Goal: Task Accomplishment & Management: Manage account settings

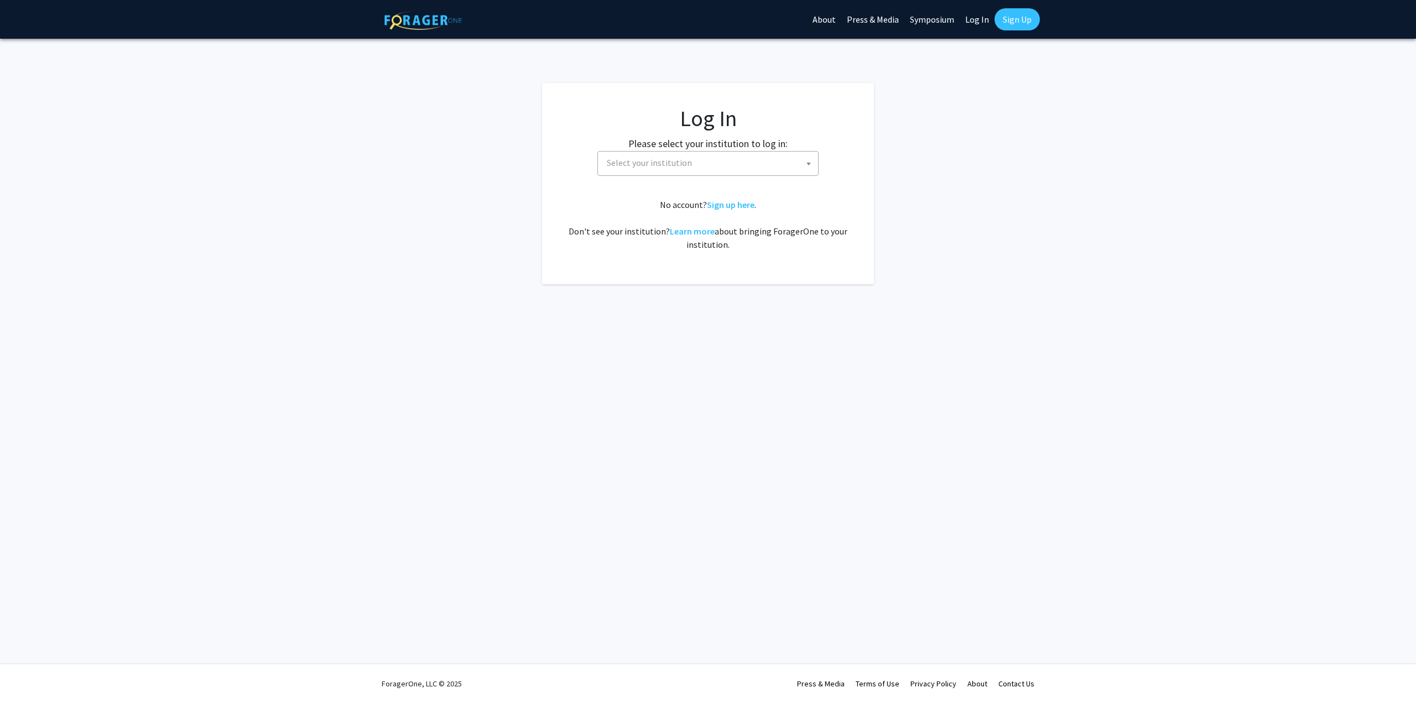
select select
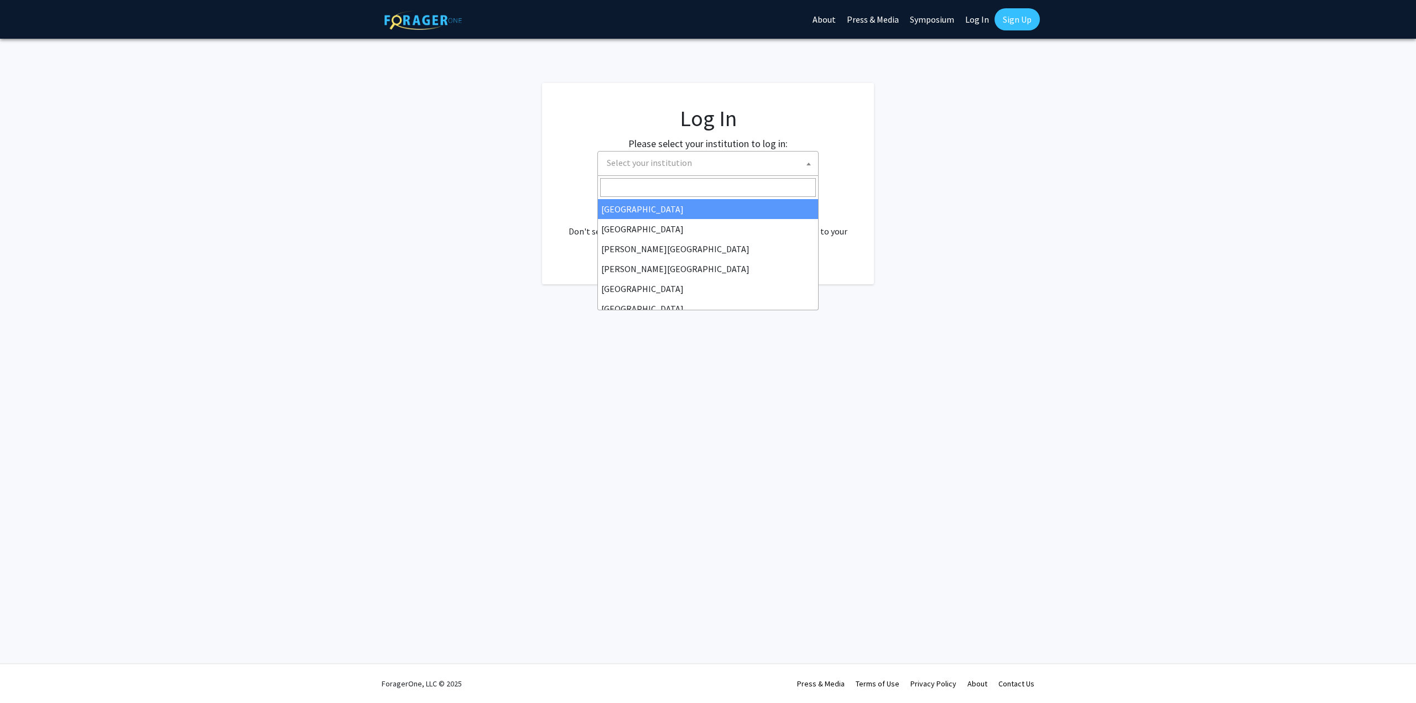
click at [673, 166] on span "Select your institution" at bounding box center [649, 162] width 85 height 11
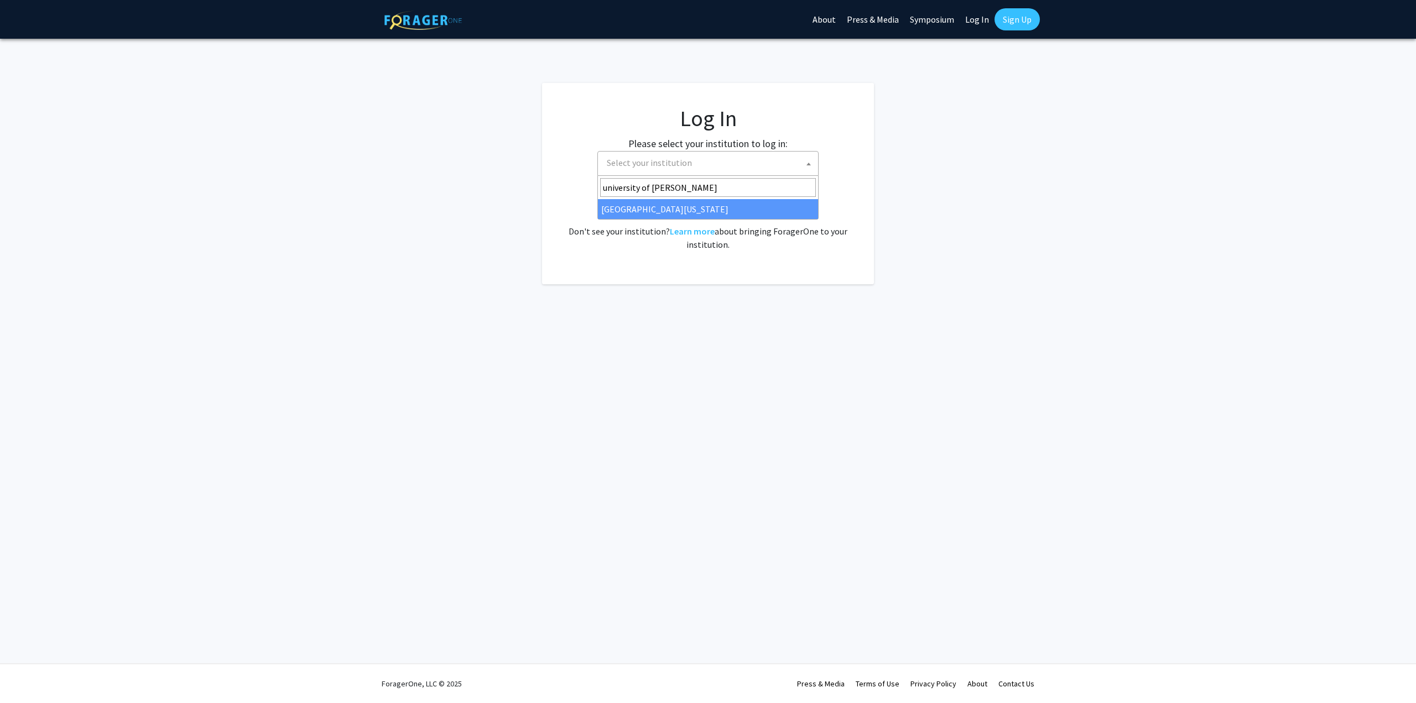
type input "university of [PERSON_NAME]"
select select "13"
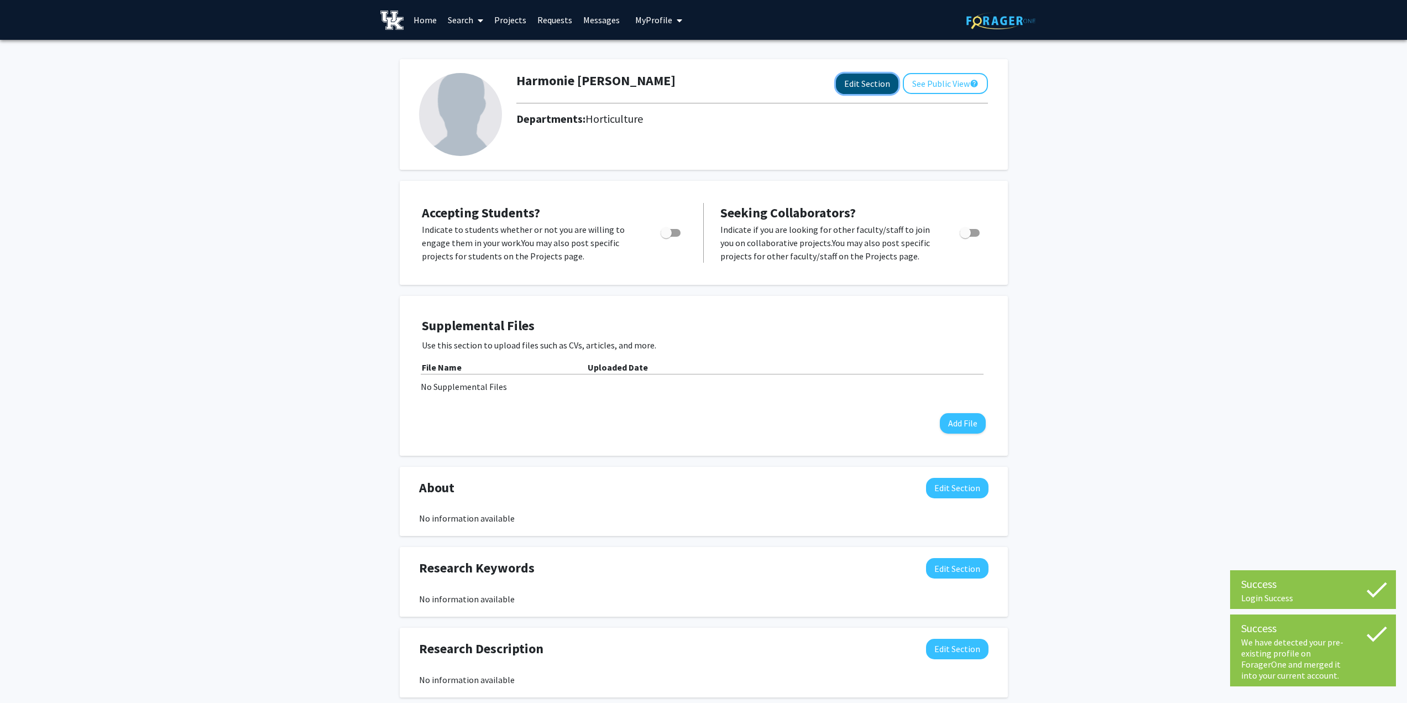
click at [863, 86] on button "Edit Section" at bounding box center [867, 84] width 62 height 20
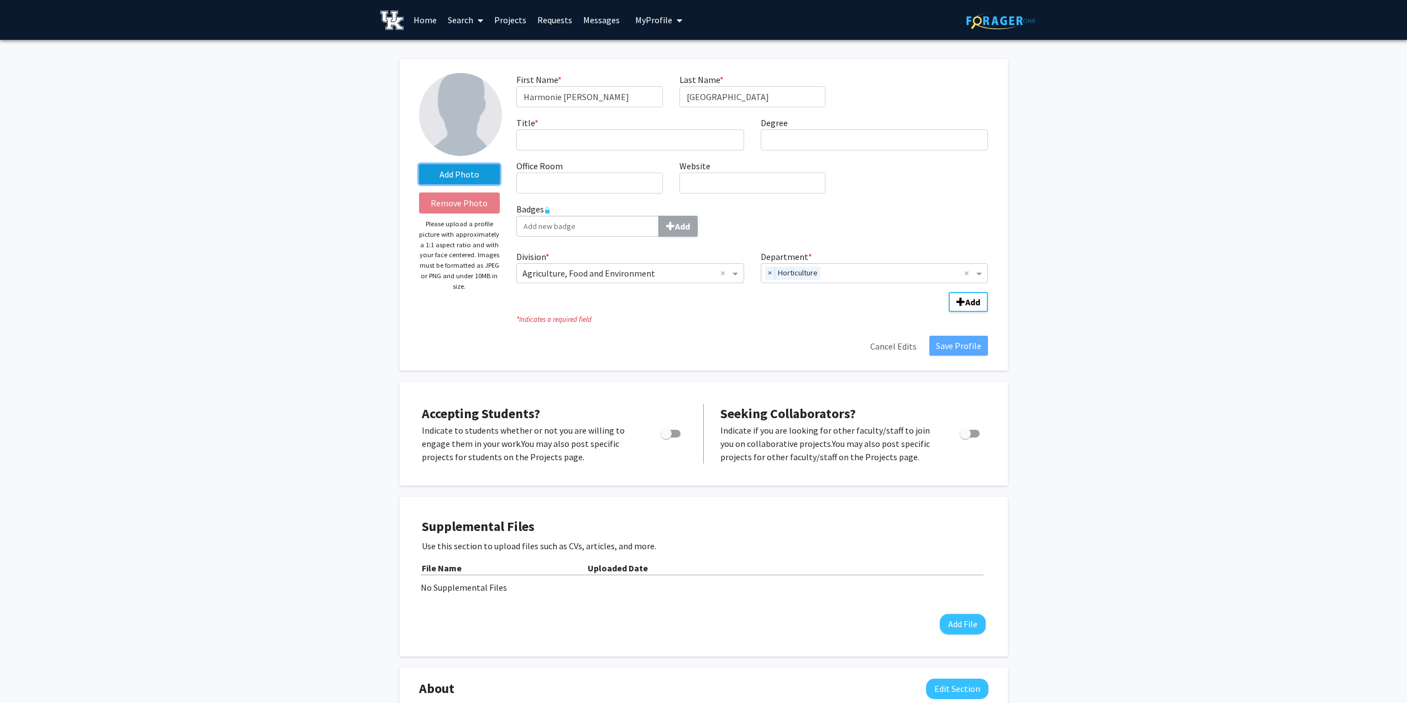
click at [466, 173] on label "Add Photo" at bounding box center [459, 174] width 81 height 20
click at [0, 0] on input "Add Photo" at bounding box center [0, 0] width 0 height 0
click at [594, 143] on input "Title * required" at bounding box center [631, 139] width 228 height 21
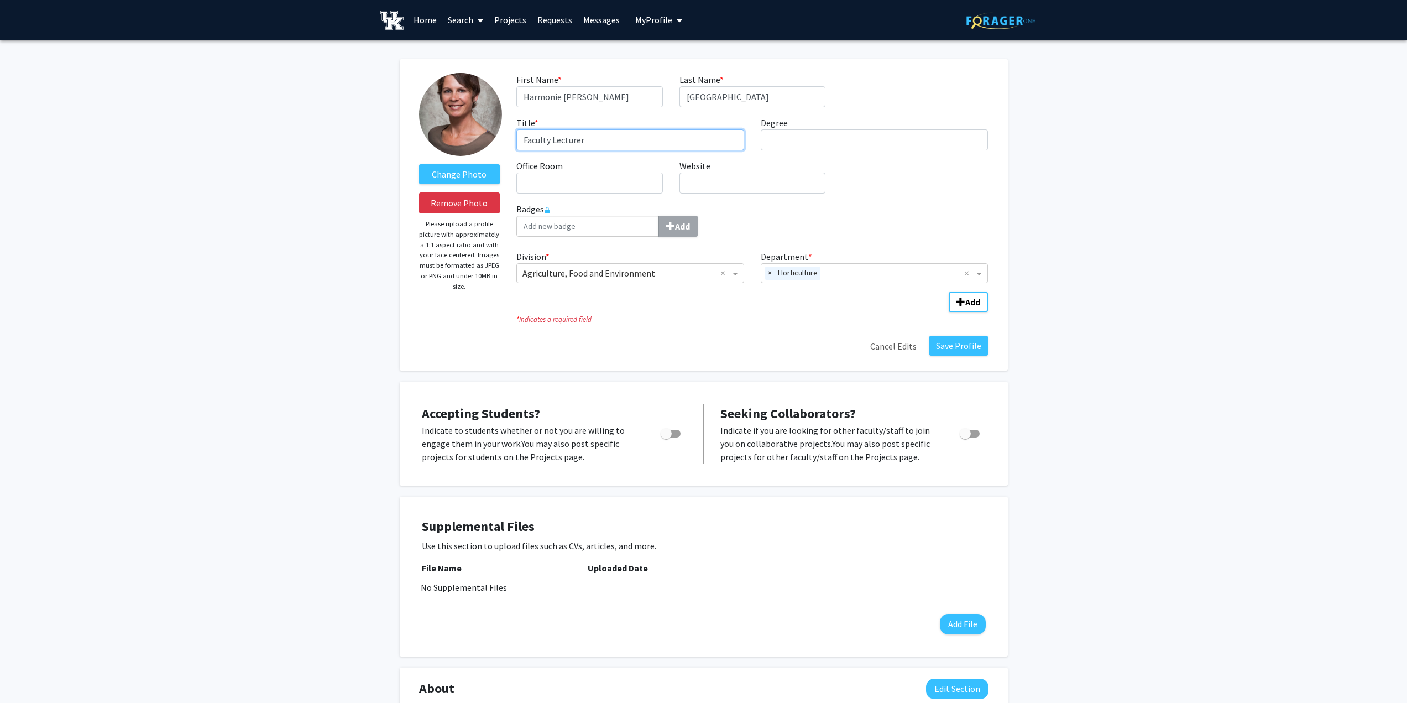
type input "Faculty Lecturer"
type input "p"
type input "Ph.D."
type input "107 James B. Beam Institute for KY Spirits"
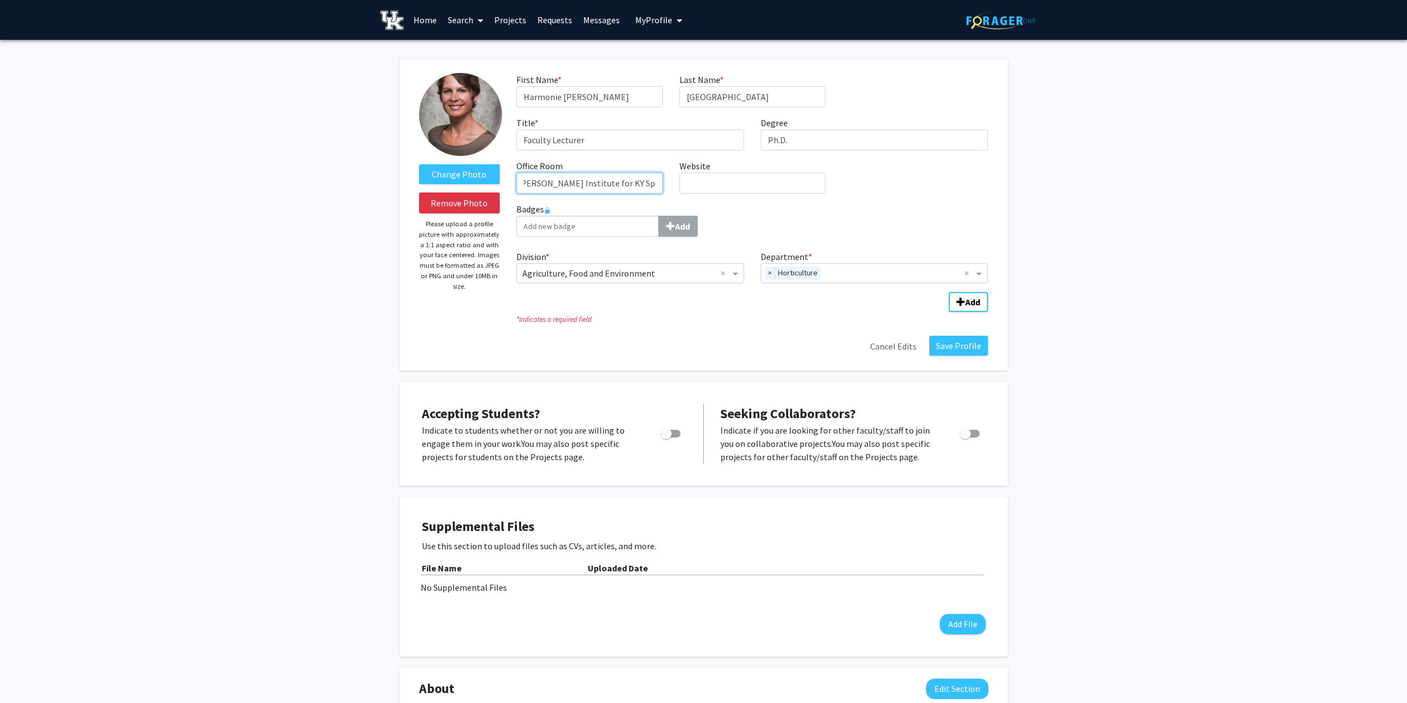
scroll to position [0, 0]
click at [755, 181] on input "Website required" at bounding box center [753, 183] width 146 height 21
paste input "https://beaminstitute.ca.uky.edu/"
type input "https://beaminstitute.ca.uky.edu/"
click at [934, 197] on div "First Name * required Harmonie Marie Last Name * required Bettenhausen Title * …" at bounding box center [752, 137] width 488 height 129
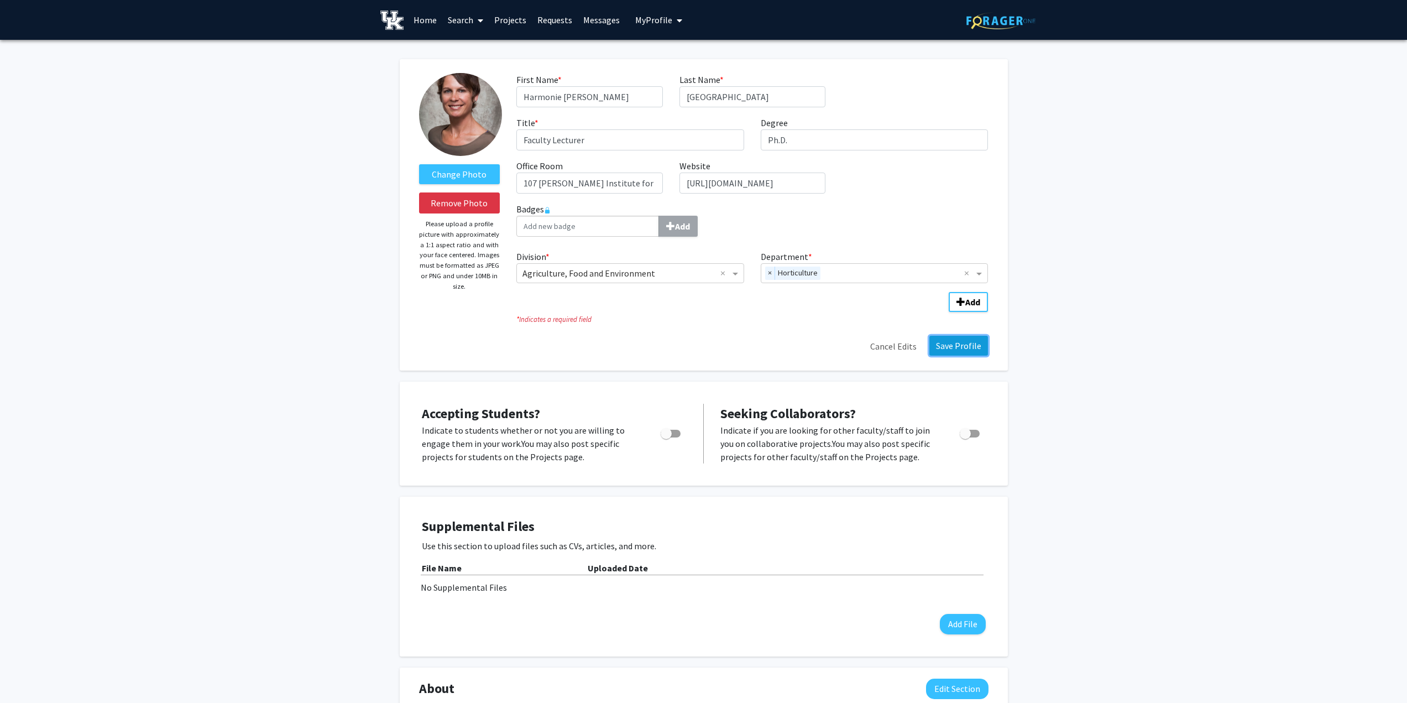
click at [942, 347] on button "Save Profile" at bounding box center [959, 346] width 59 height 20
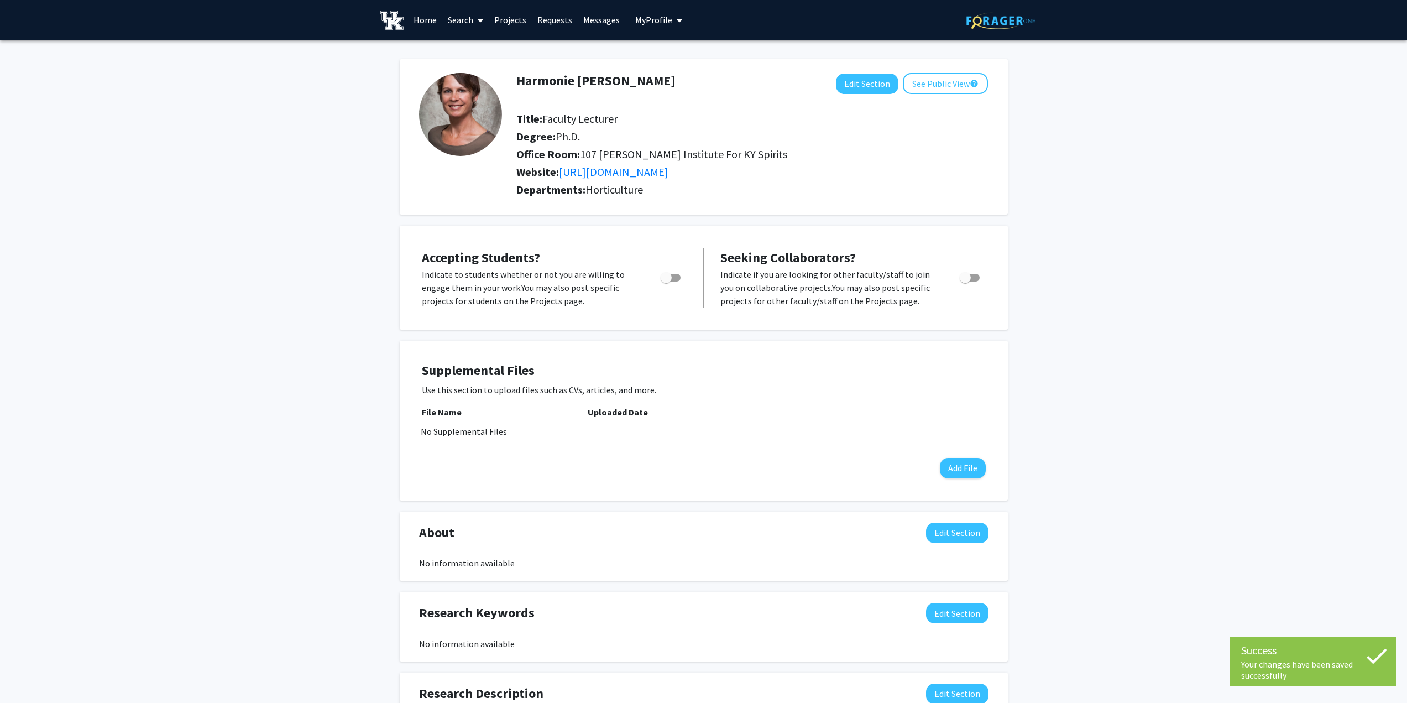
click at [667, 275] on span "Toggle" at bounding box center [666, 277] width 11 height 11
click at [666, 281] on input "Would you like to permit student requests?" at bounding box center [666, 281] width 1 height 1
checkbox input "true"
click at [969, 280] on span "Toggle" at bounding box center [965, 277] width 11 height 11
click at [966, 281] on input "Toggle" at bounding box center [965, 281] width 1 height 1
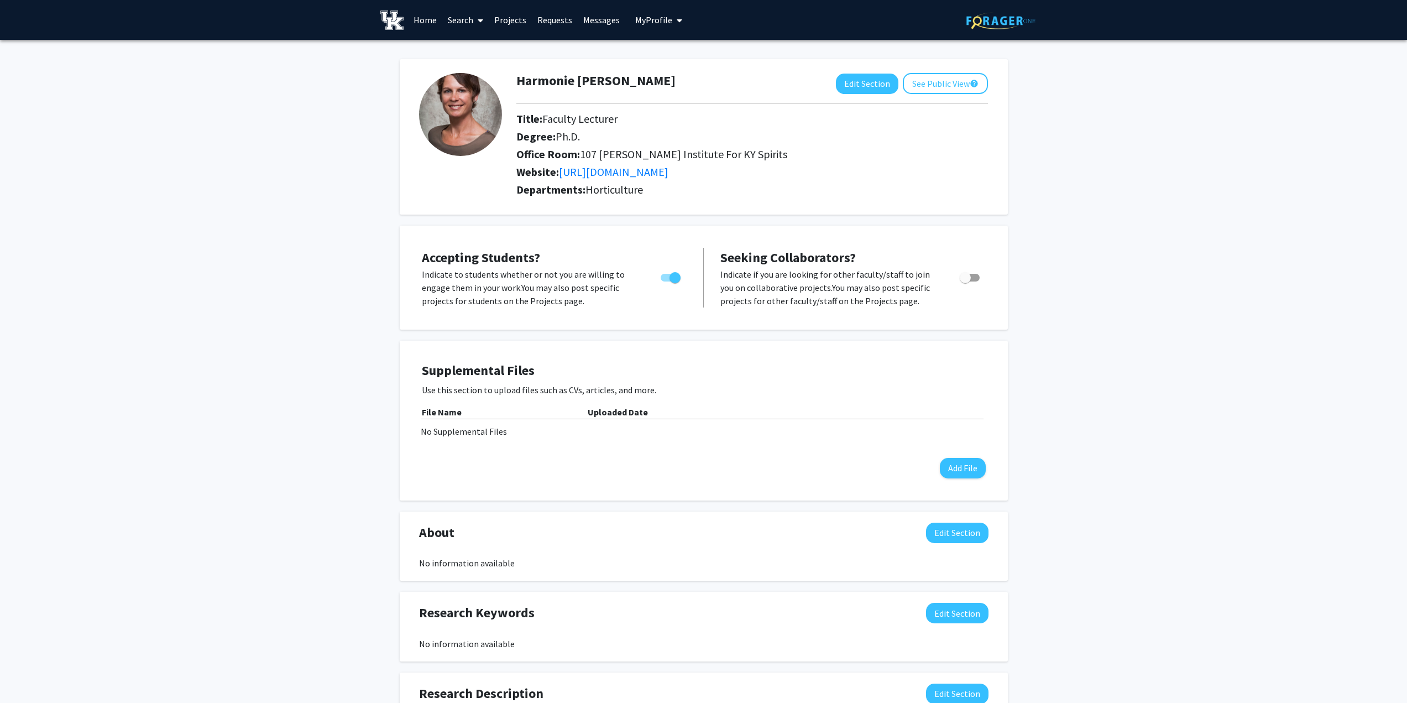
checkbox input "true"
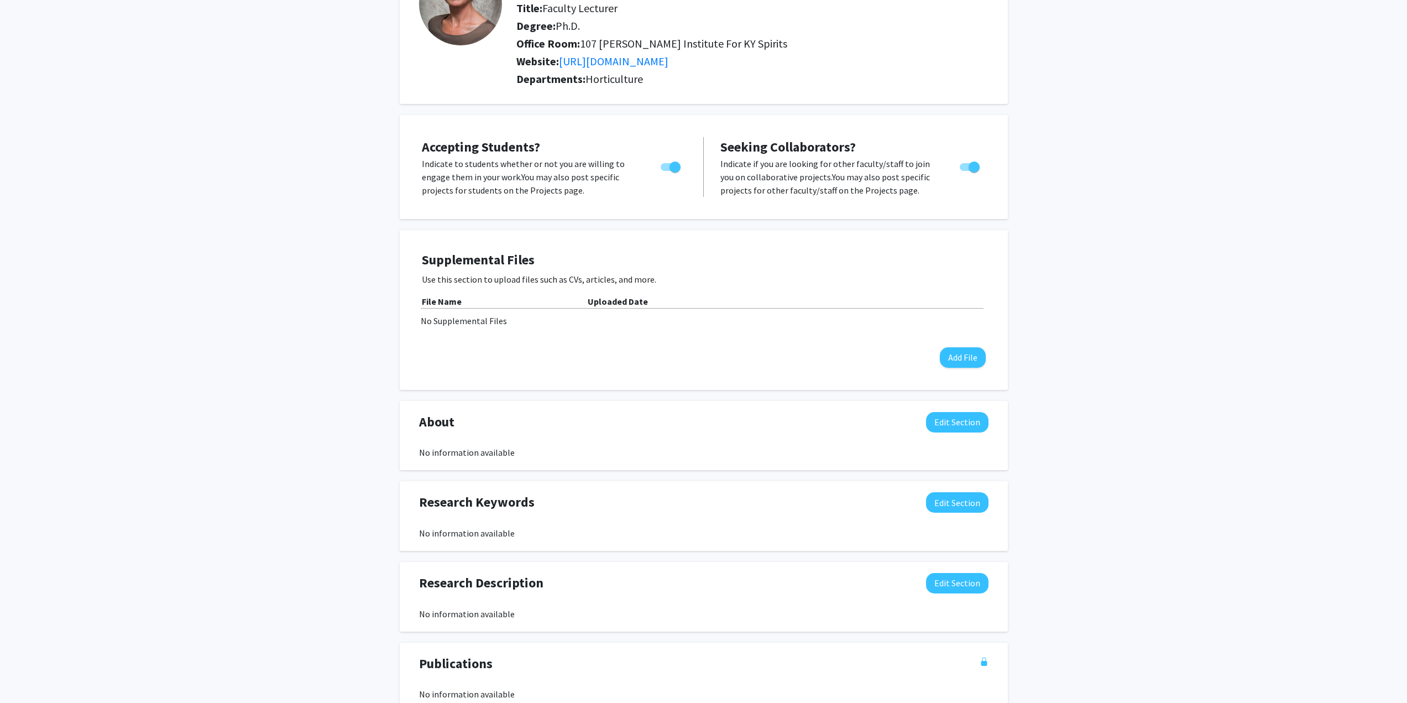
scroll to position [269, 0]
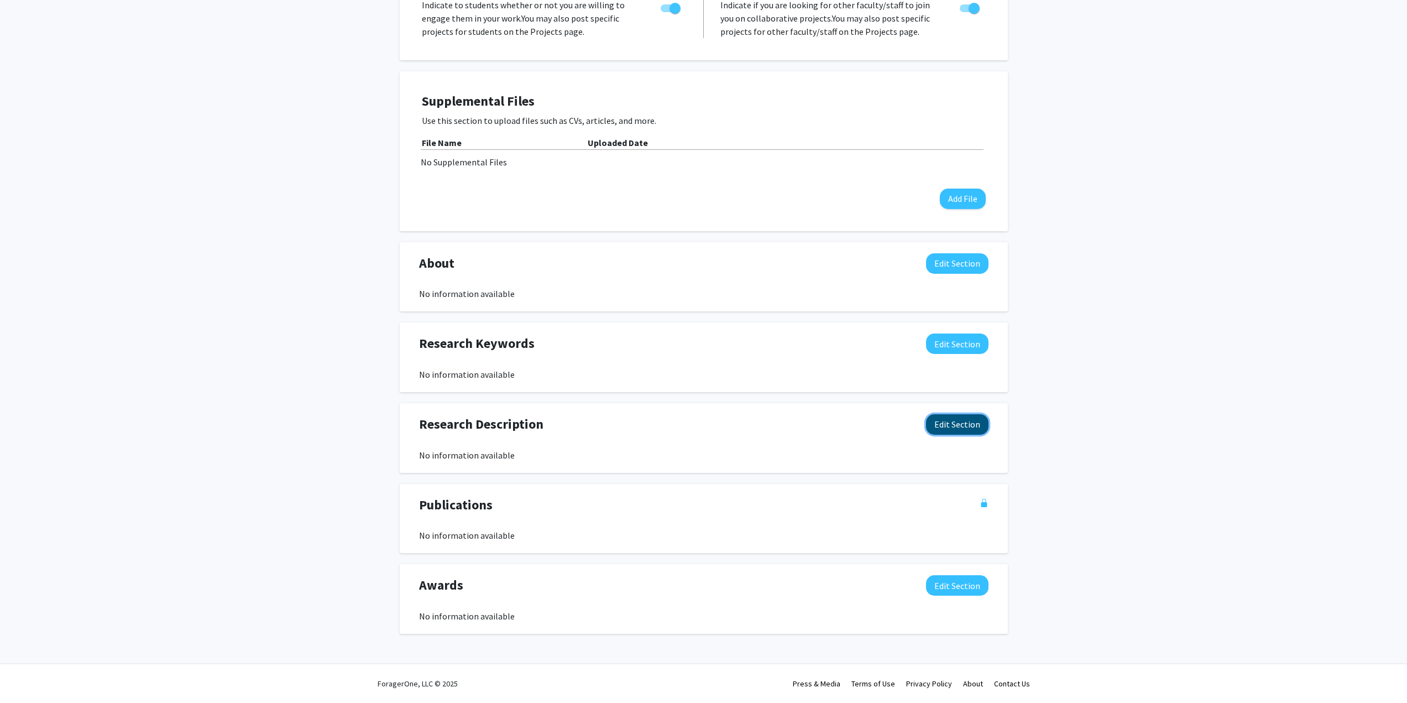
click at [967, 425] on button "Edit Section" at bounding box center [957, 424] width 62 height 20
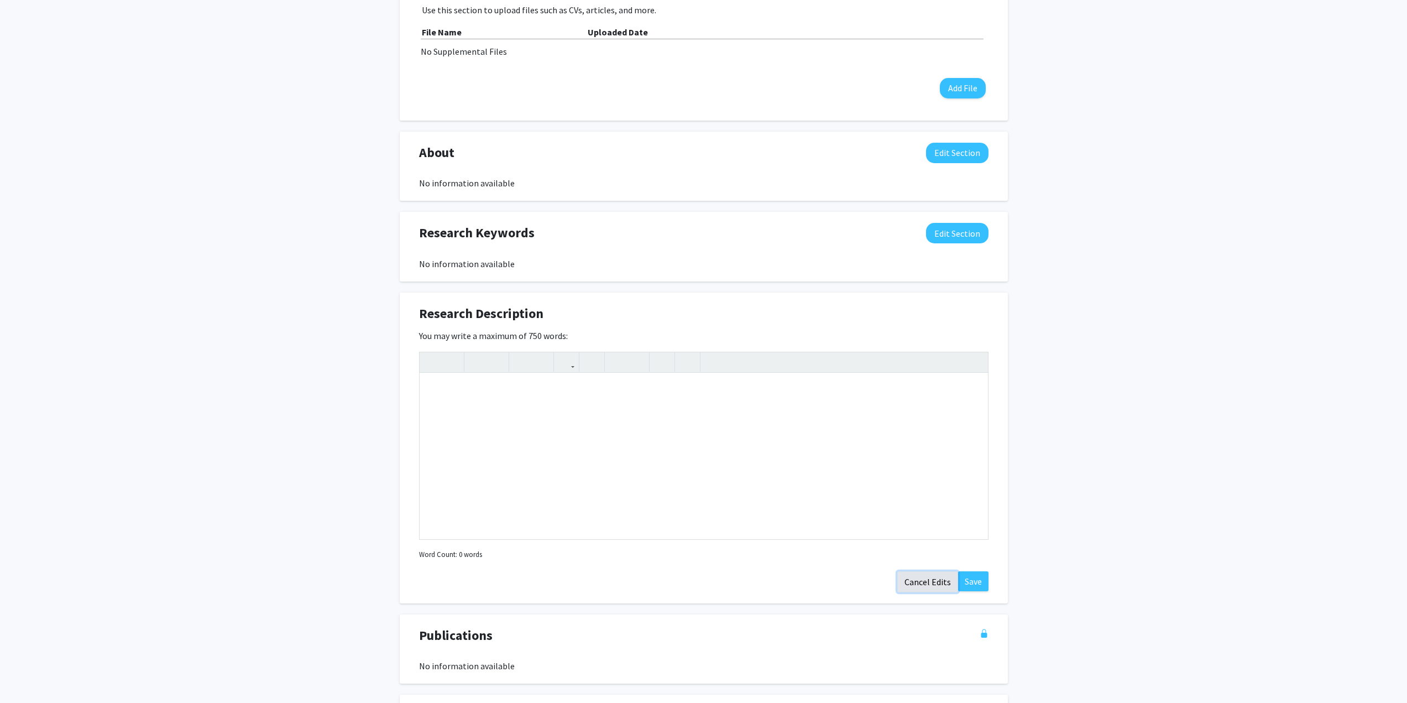
click at [927, 583] on button "Cancel Edits" at bounding box center [928, 581] width 61 height 21
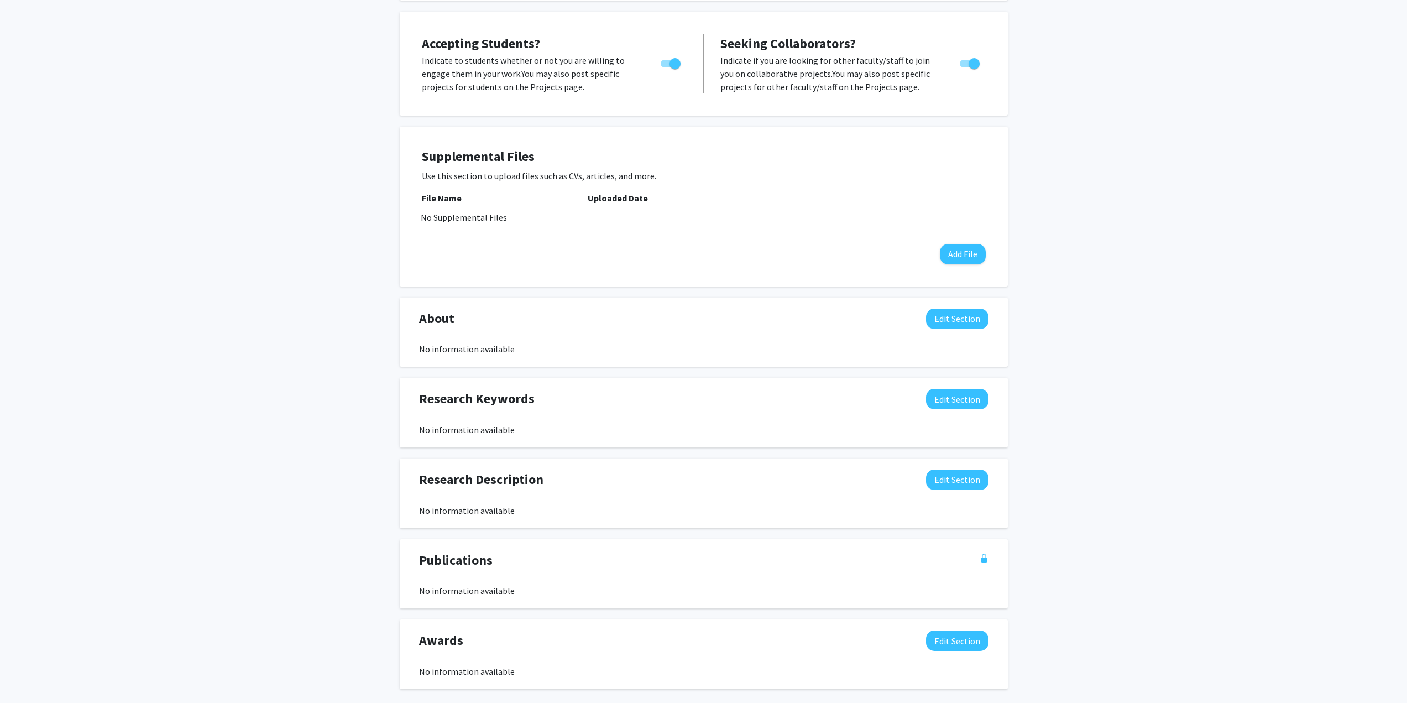
scroll to position [0, 0]
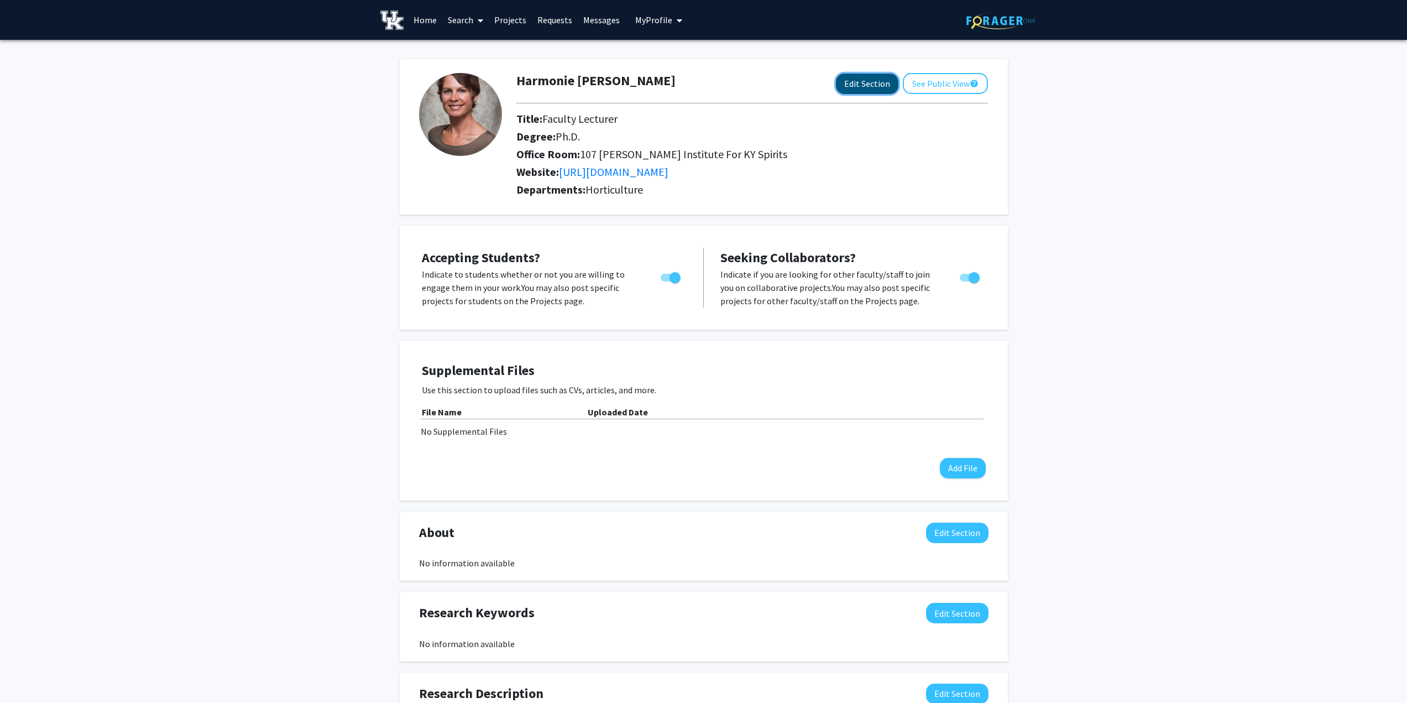
click at [889, 89] on button "Edit Section" at bounding box center [867, 84] width 62 height 20
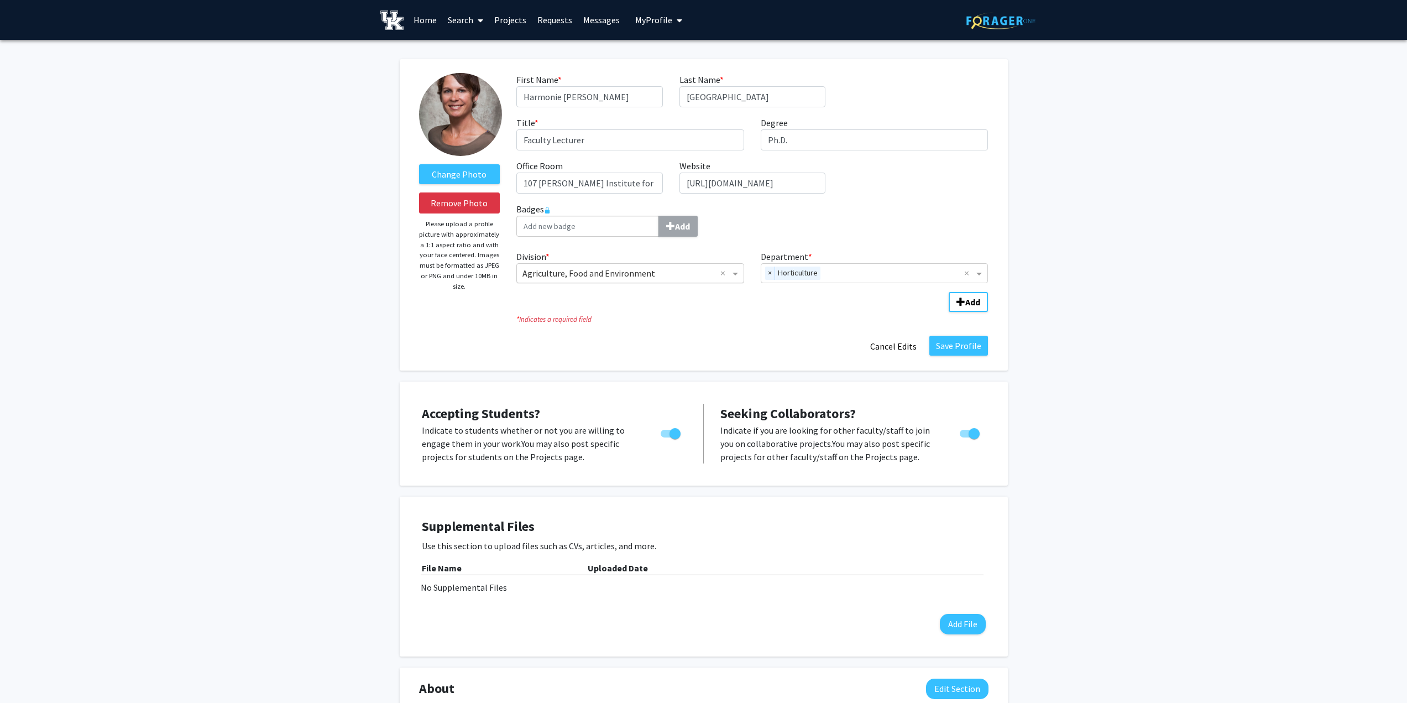
click at [684, 274] on input "Division" at bounding box center [620, 273] width 194 height 13
click at [798, 347] on div "Save Profile Cancel Edits" at bounding box center [752, 346] width 488 height 21
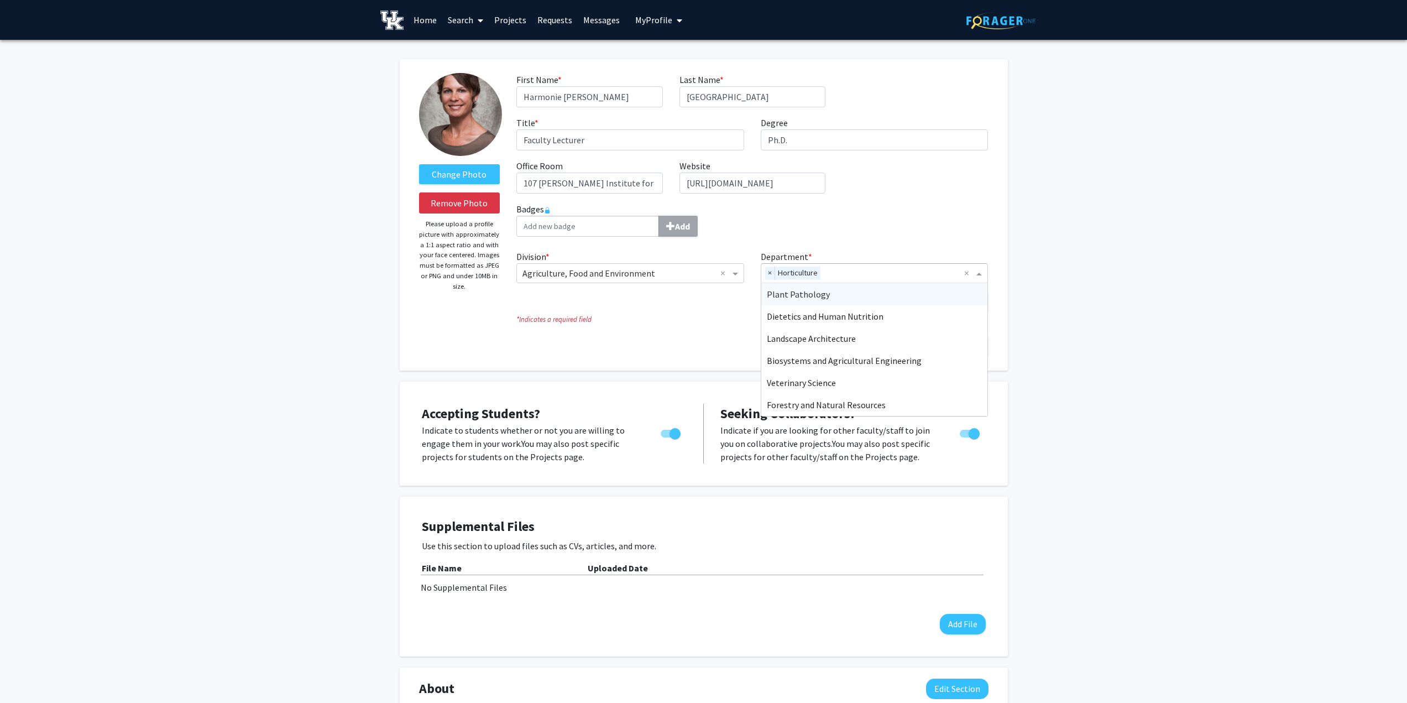
click at [833, 272] on input "Department" at bounding box center [895, 273] width 140 height 13
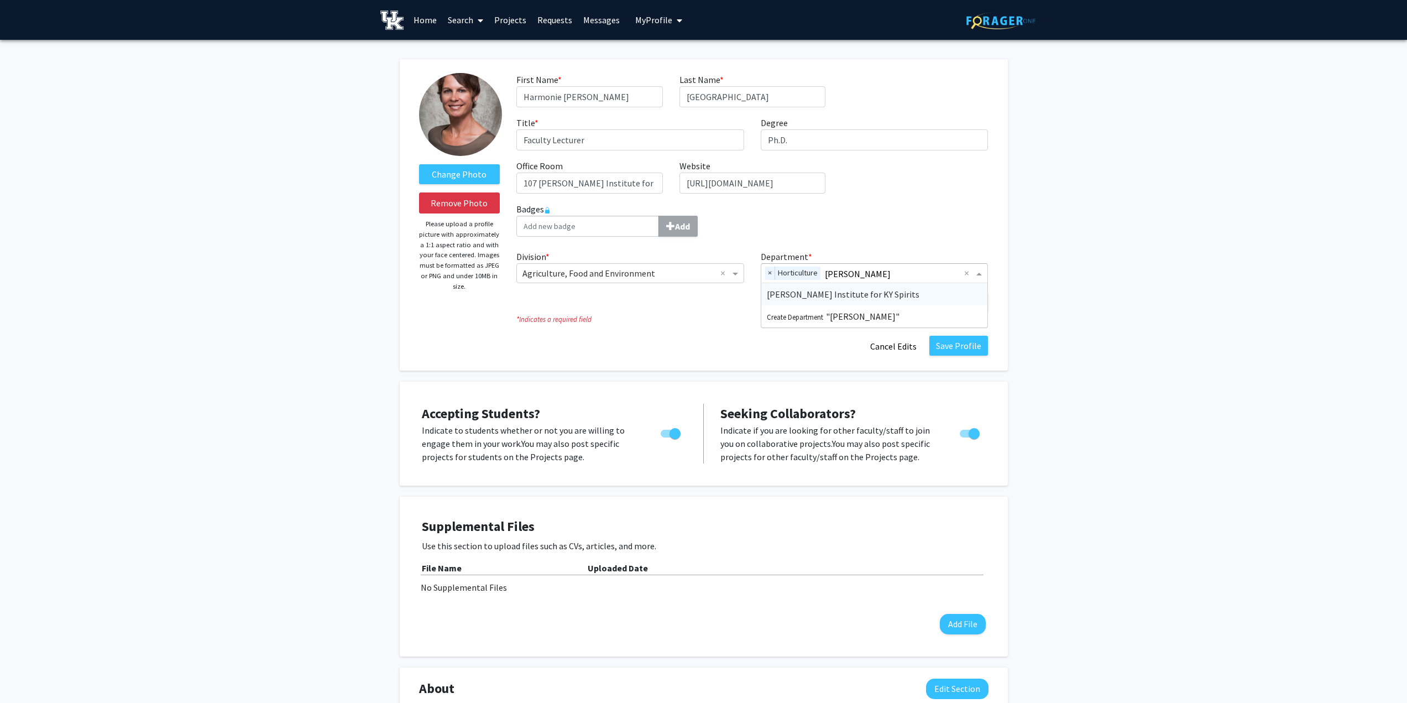
type input "james"
click at [831, 298] on span "James B. Beam Institute for KY Spirits" at bounding box center [843, 294] width 153 height 11
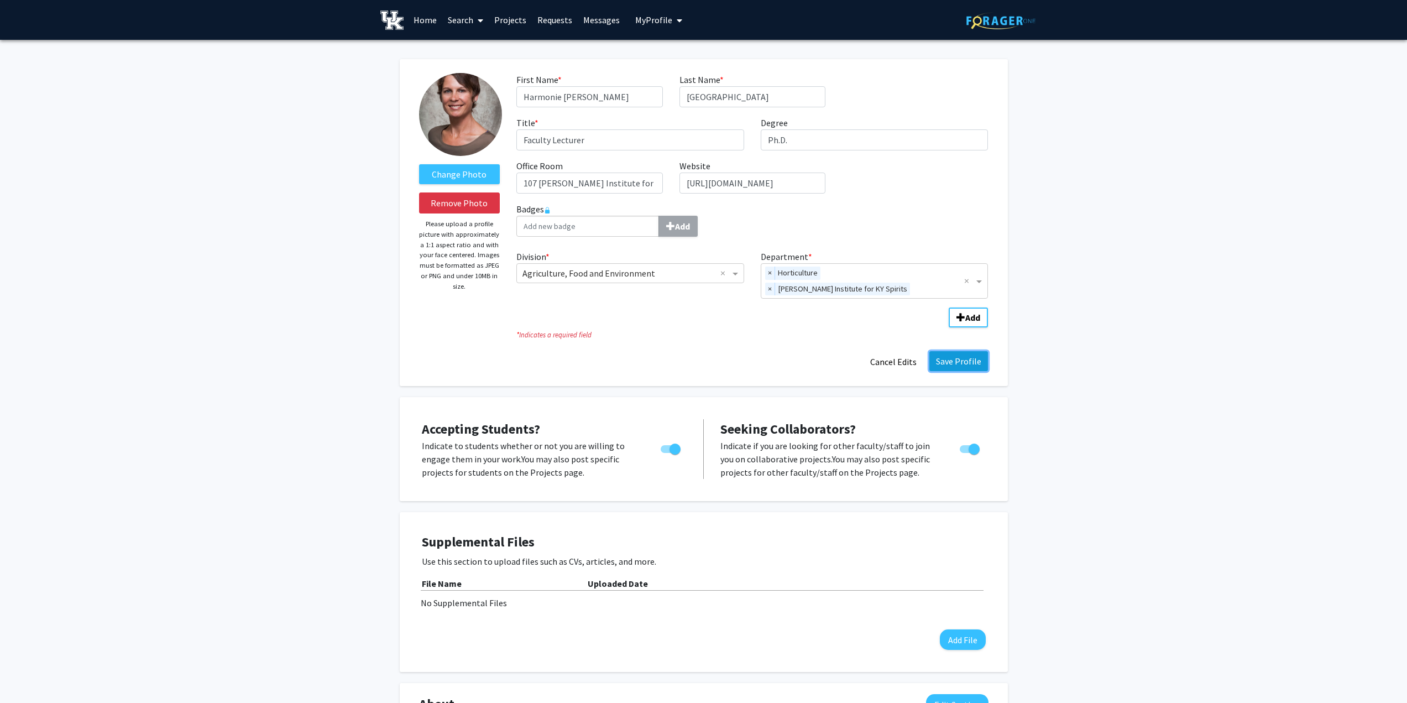
click at [973, 362] on button "Save Profile" at bounding box center [959, 361] width 59 height 20
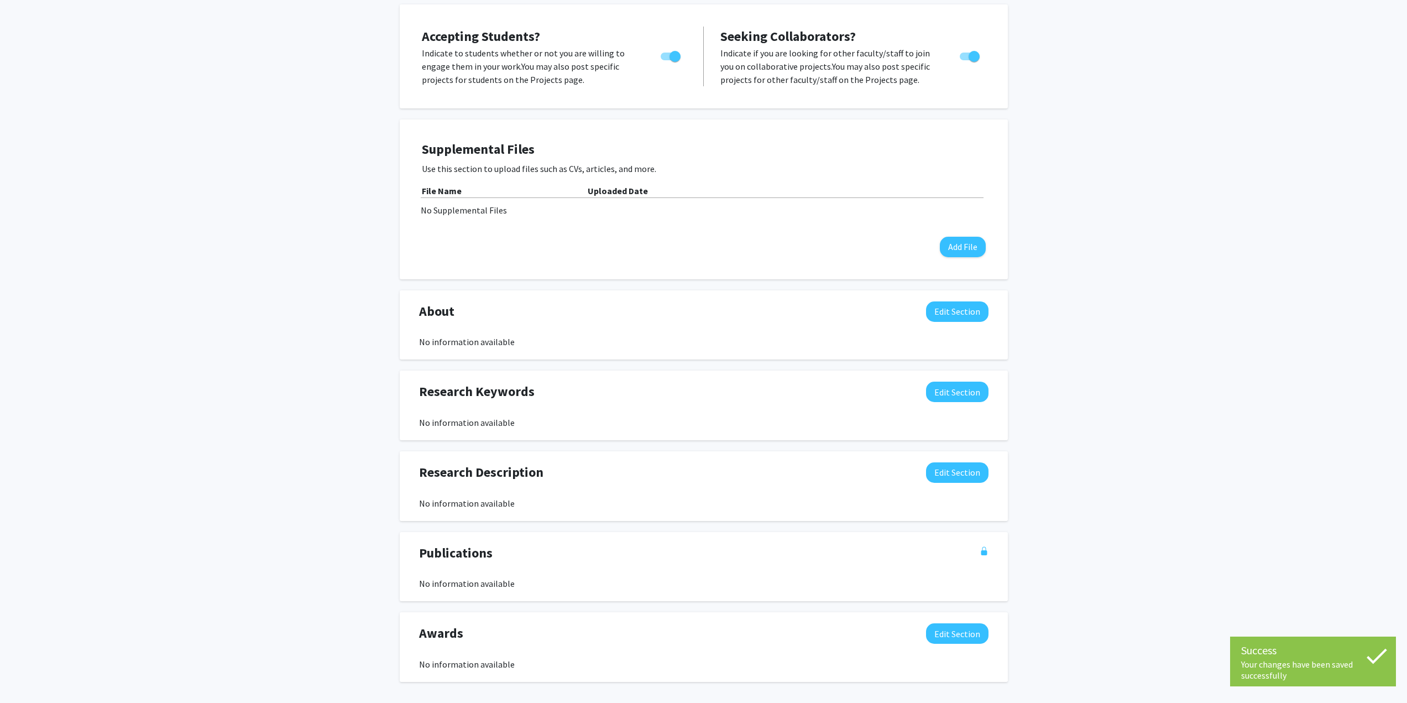
scroll to position [269, 0]
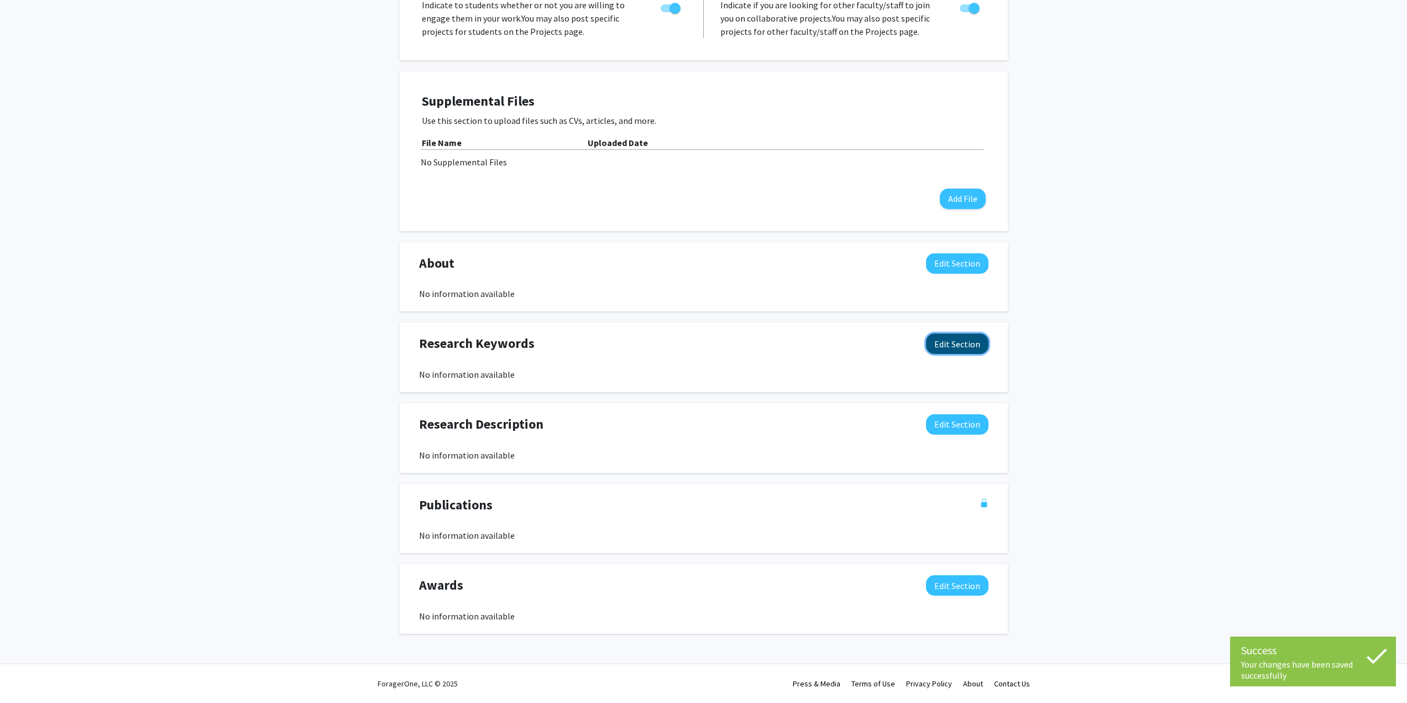
click at [963, 348] on button "Edit Section" at bounding box center [957, 343] width 62 height 20
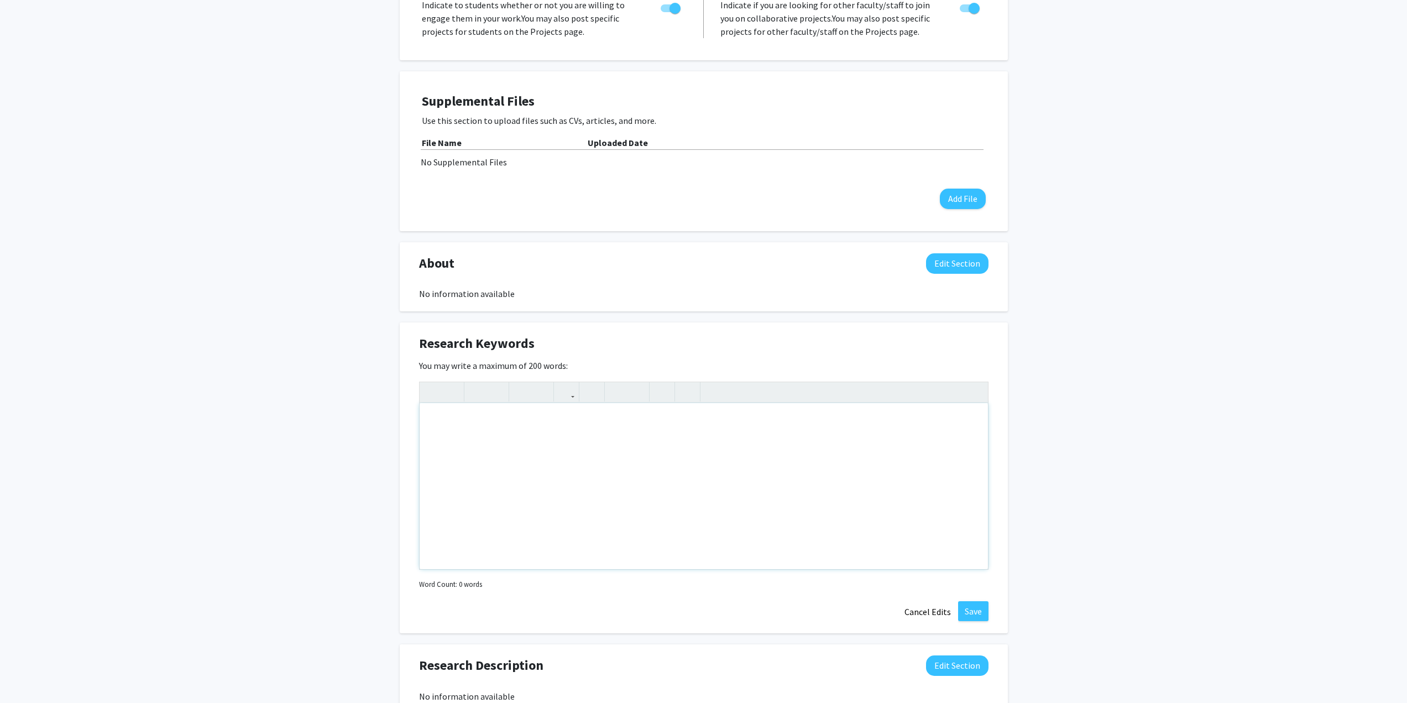
click at [505, 434] on div "Note to users with screen readers: Please deactivate our accessibility plugin f…" at bounding box center [704, 486] width 569 height 166
click at [534, 456] on div "Note to users with screen readers: Please deactivate our accessibility plugin f…" at bounding box center [704, 486] width 569 height 166
paste div "Note to users with screen readers: Please deactivate our accessibility plugin f…"
type textarea "<p>Barley, Malt &amp; Grains</p><br><p>Barley quality</p><br><p>Barley protein<…"
click at [638, 389] on icon "button" at bounding box center [636, 392] width 9 height 18
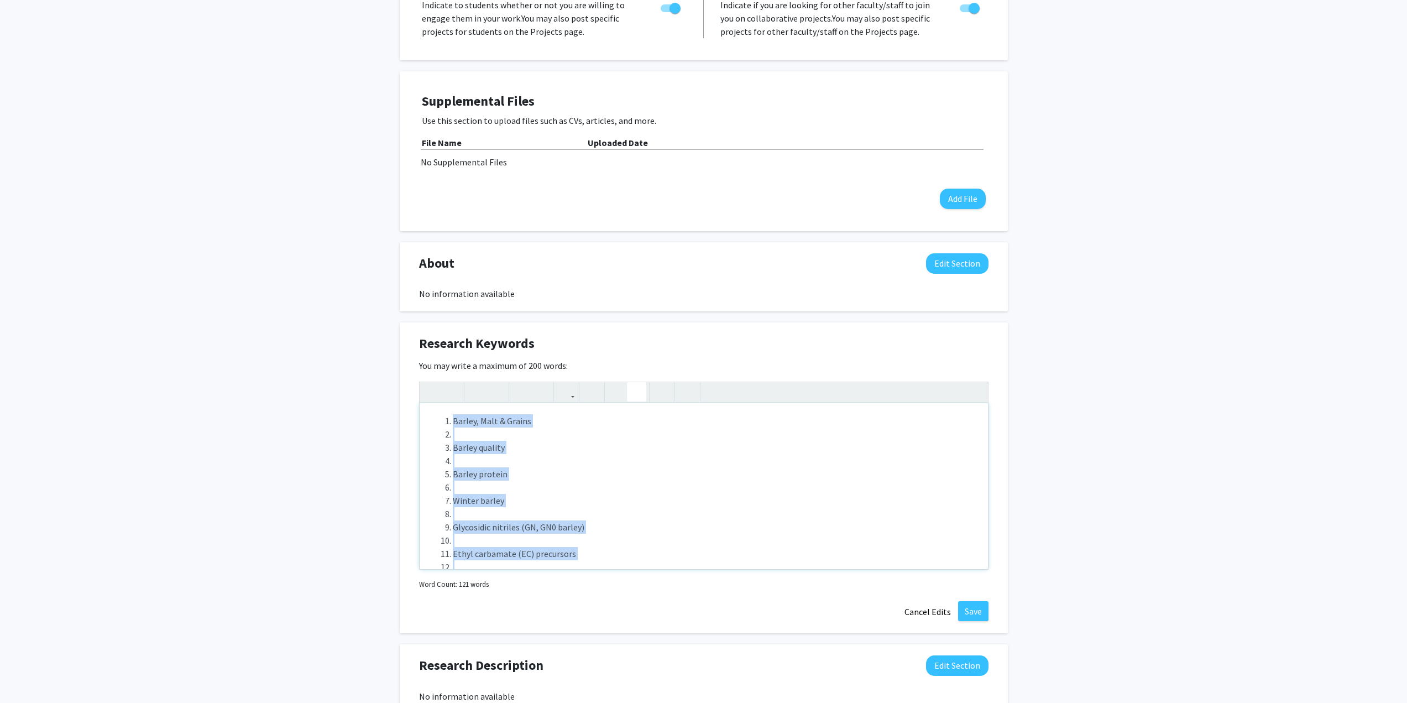
click at [638, 389] on icon "button" at bounding box center [636, 392] width 9 height 18
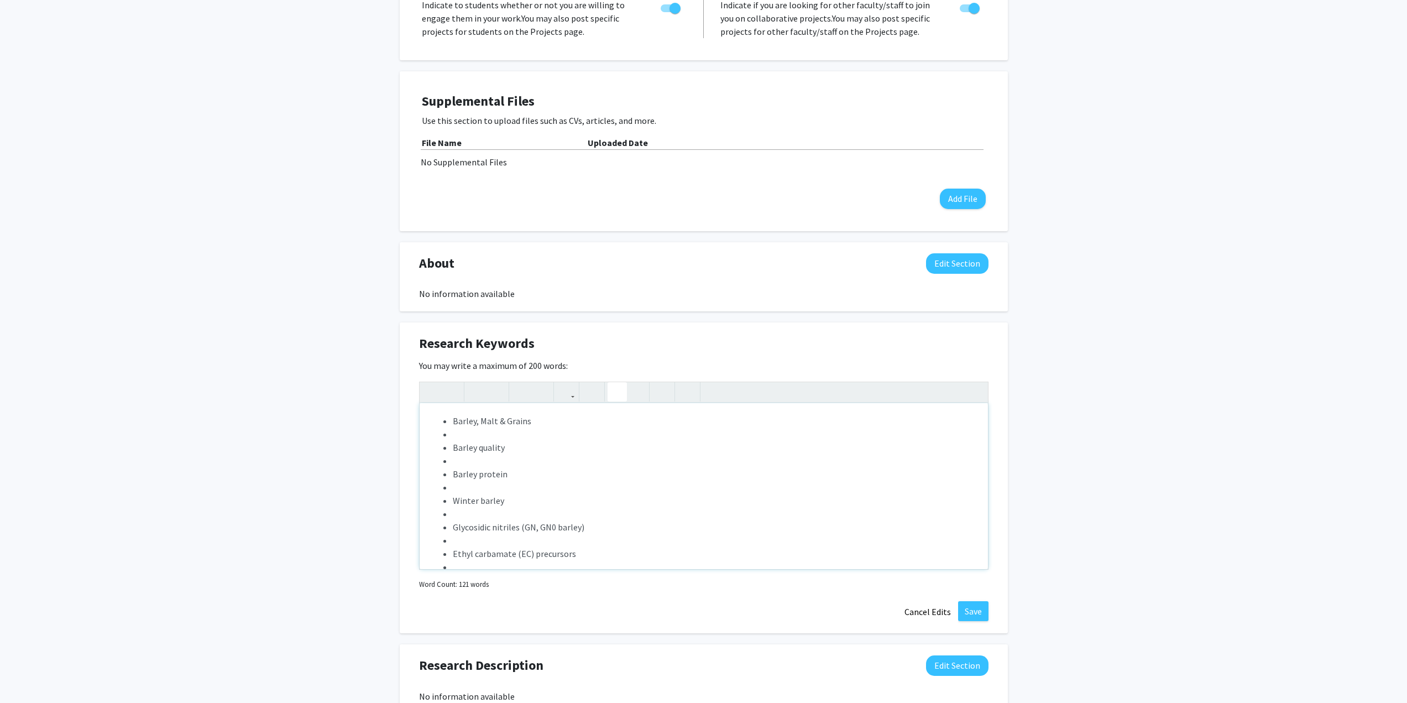
click at [613, 383] on use "button" at bounding box center [613, 383] width 0 height 0
click at [691, 390] on icon "button" at bounding box center [687, 392] width 9 height 18
type textarea "<p><hr></p><p><hr></p><p><hr></p><p><ol><li></li><li><br></li><li><br></li><li>…"
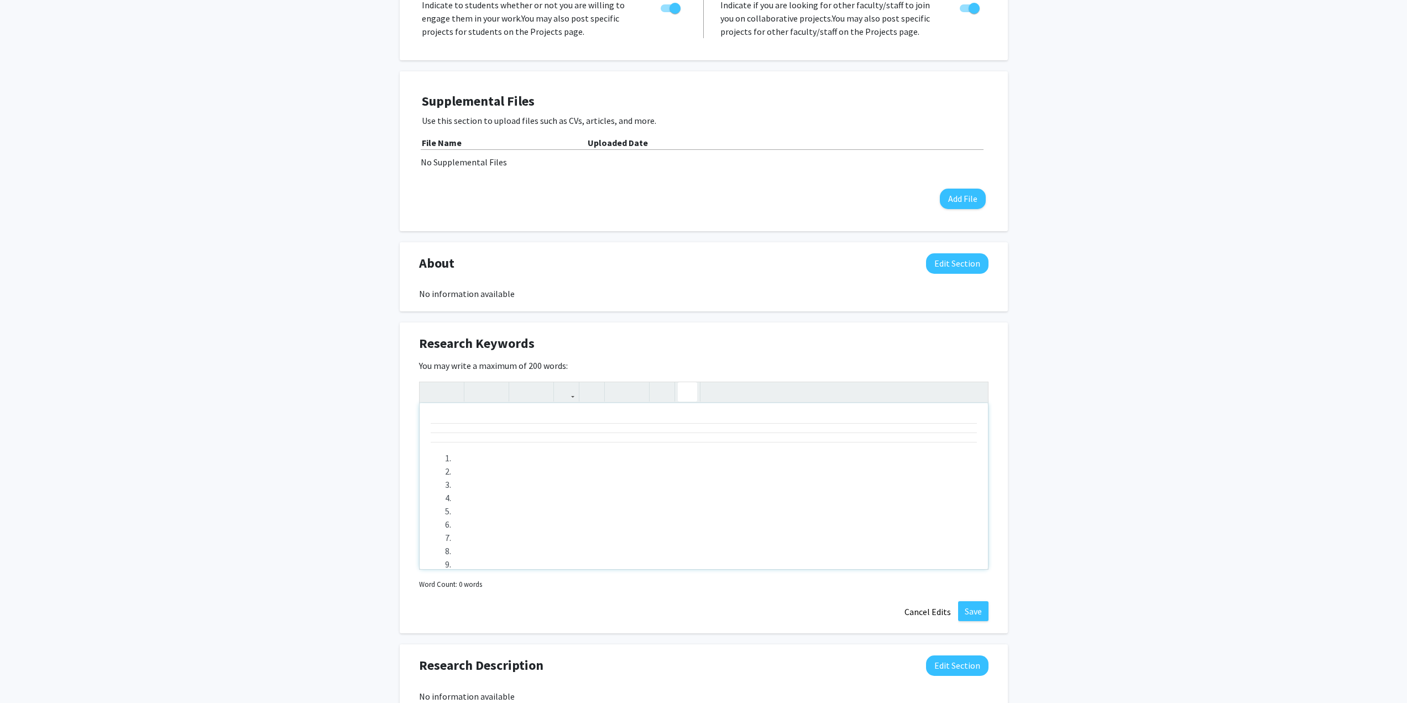
click at [691, 390] on icon "button" at bounding box center [687, 392] width 9 height 18
click at [666, 504] on li "Note to users with screen readers: Please deactivate our accessibility plugin f…" at bounding box center [715, 497] width 524 height 13
type textarea "<p>Barley and malt quality, glycosidic nitriles, ethyl carbamate precursors, fe…"
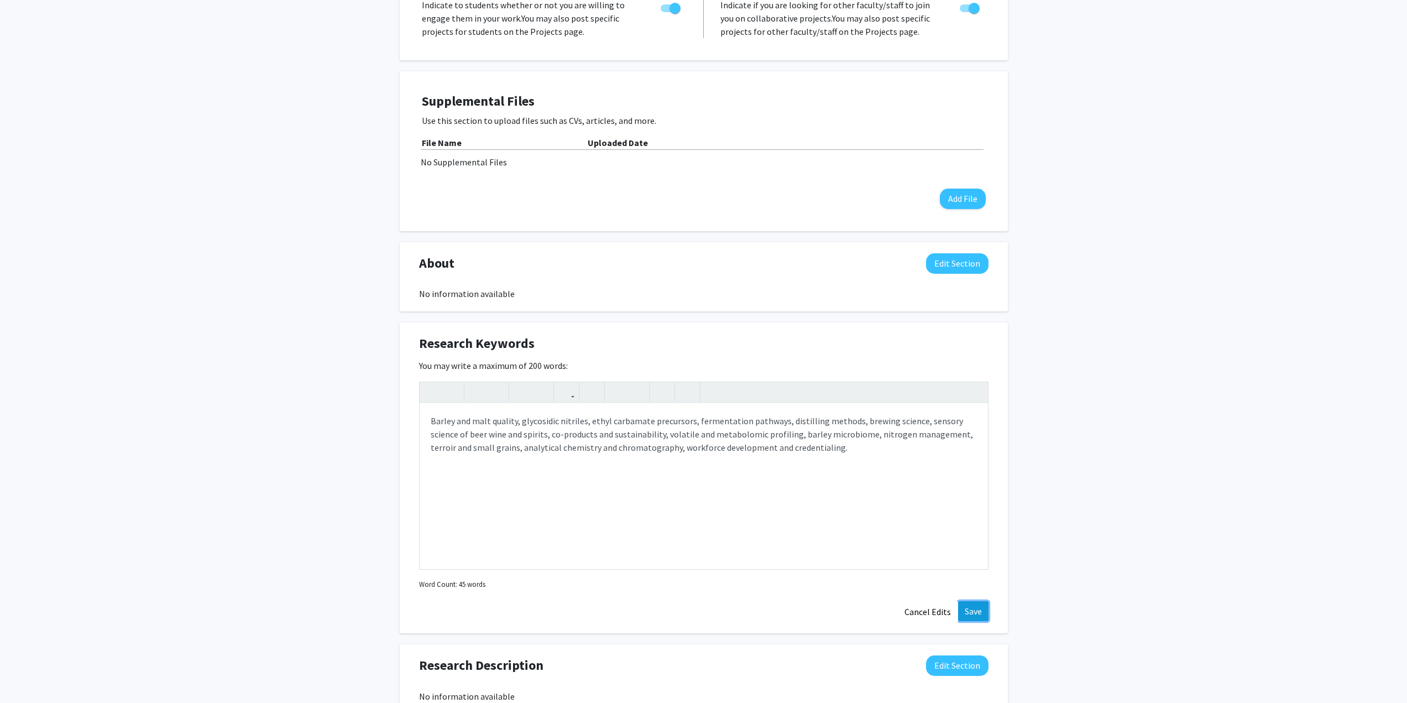
click at [977, 608] on button "Save" at bounding box center [973, 611] width 30 height 20
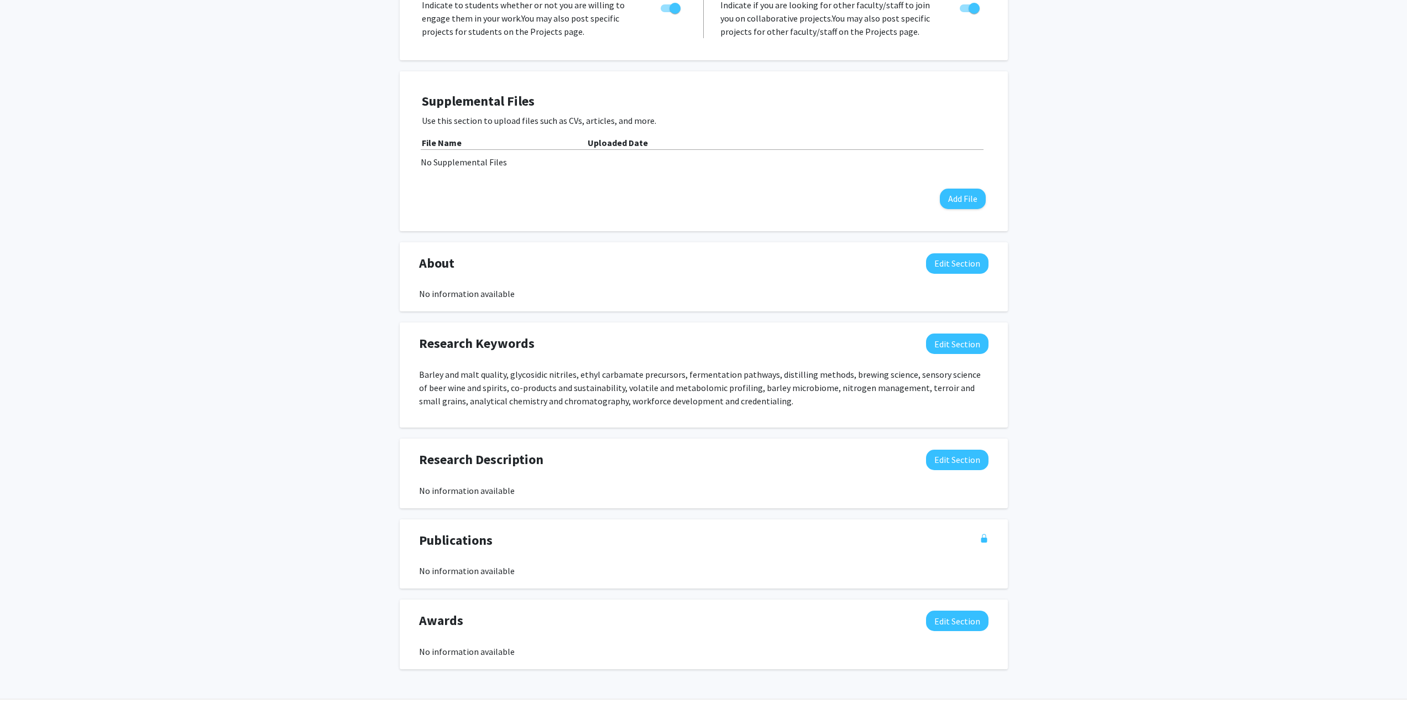
scroll to position [214, 0]
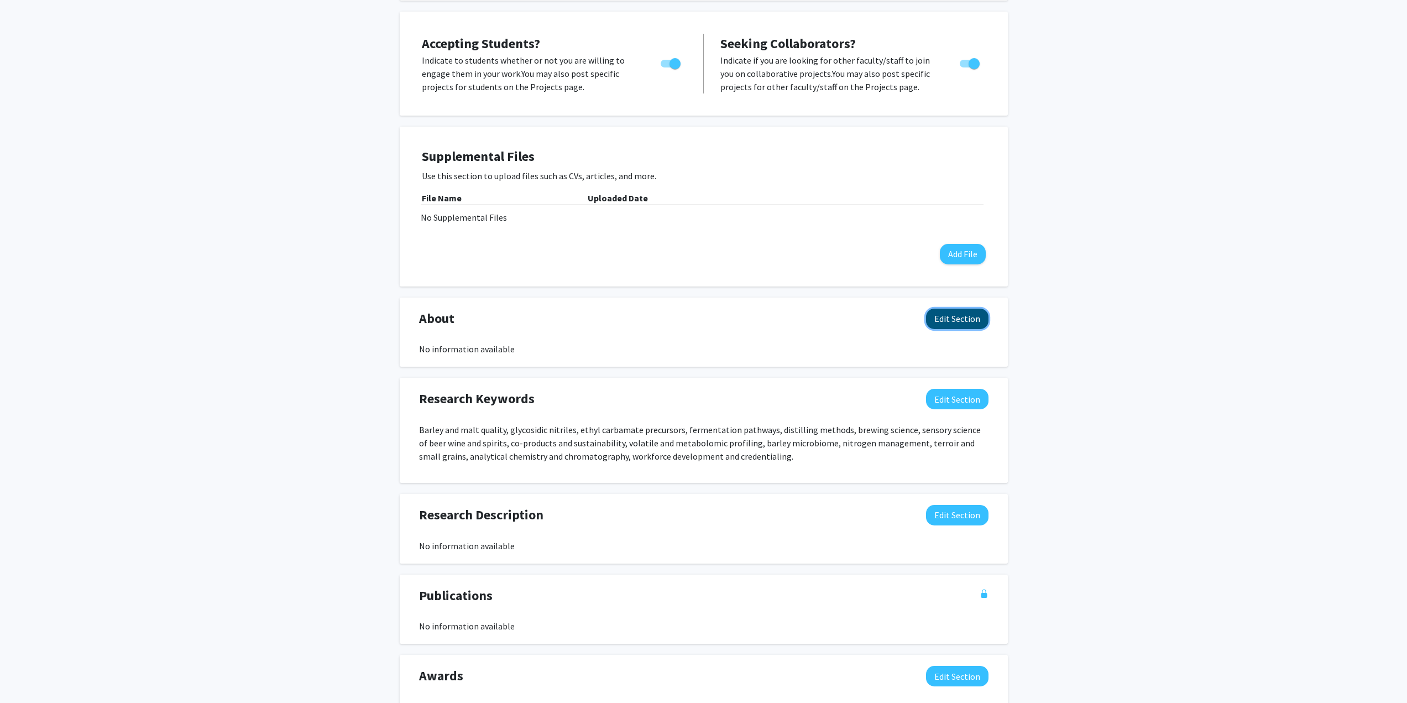
click at [968, 318] on button "Edit Section" at bounding box center [957, 319] width 62 height 20
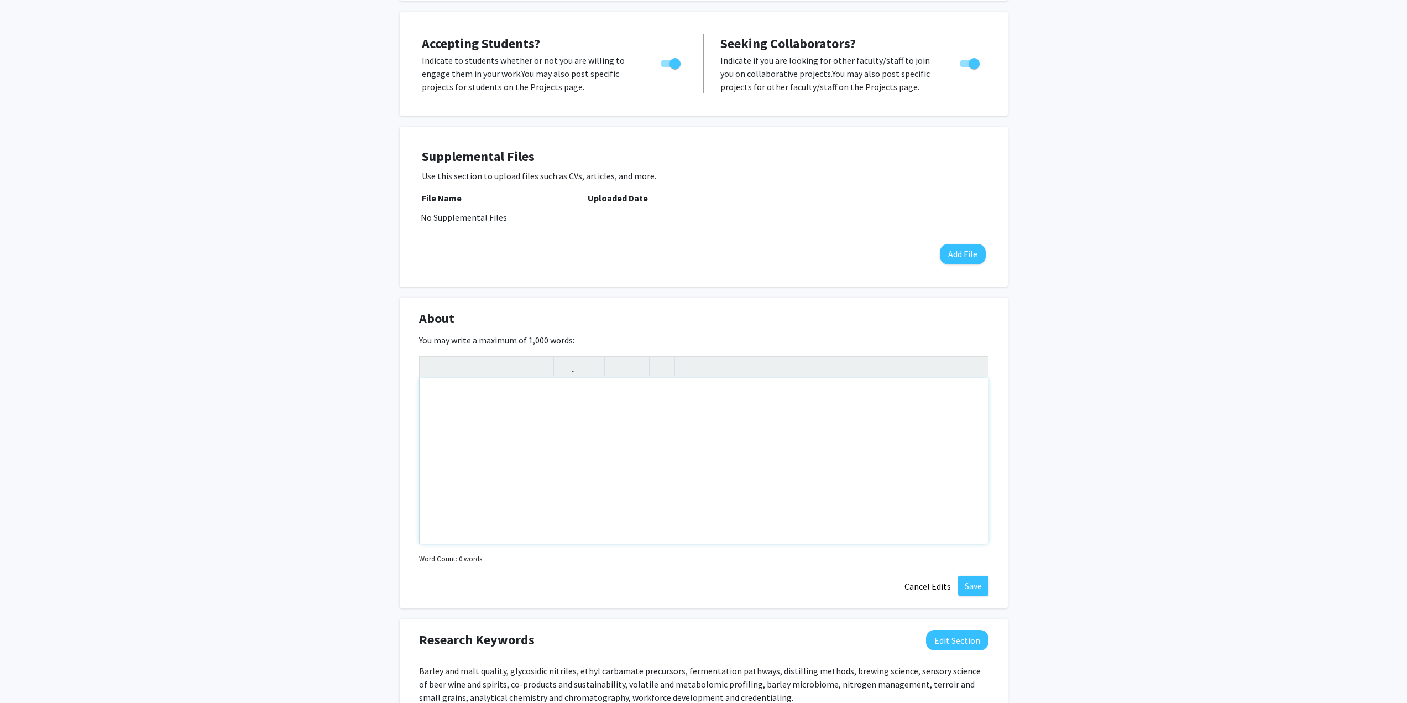
click at [622, 460] on div "Note to users with screen readers: Please deactivate our accessibility plugin f…" at bounding box center [704, 461] width 569 height 166
paste div "Note to users with screen readers: Please deactivate our accessibility plugin f…"
type textarea "<p>Dr. Harmonie Bettenhausen is a Faculty Lecturer at the James B. Beam Institu…"
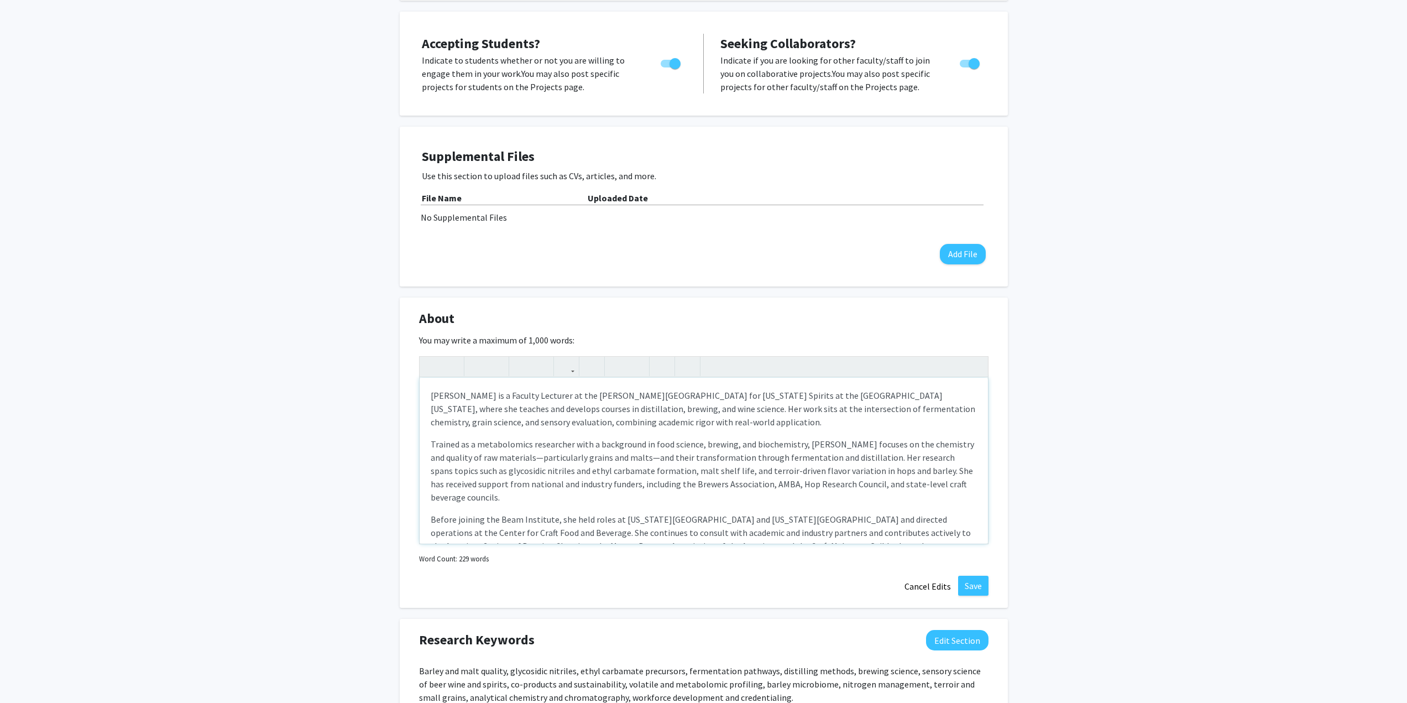
type textarea "<p>Dr. Harmonie Bettenhausen is a Faculty Lecturer at the James B. Beam Institu…"
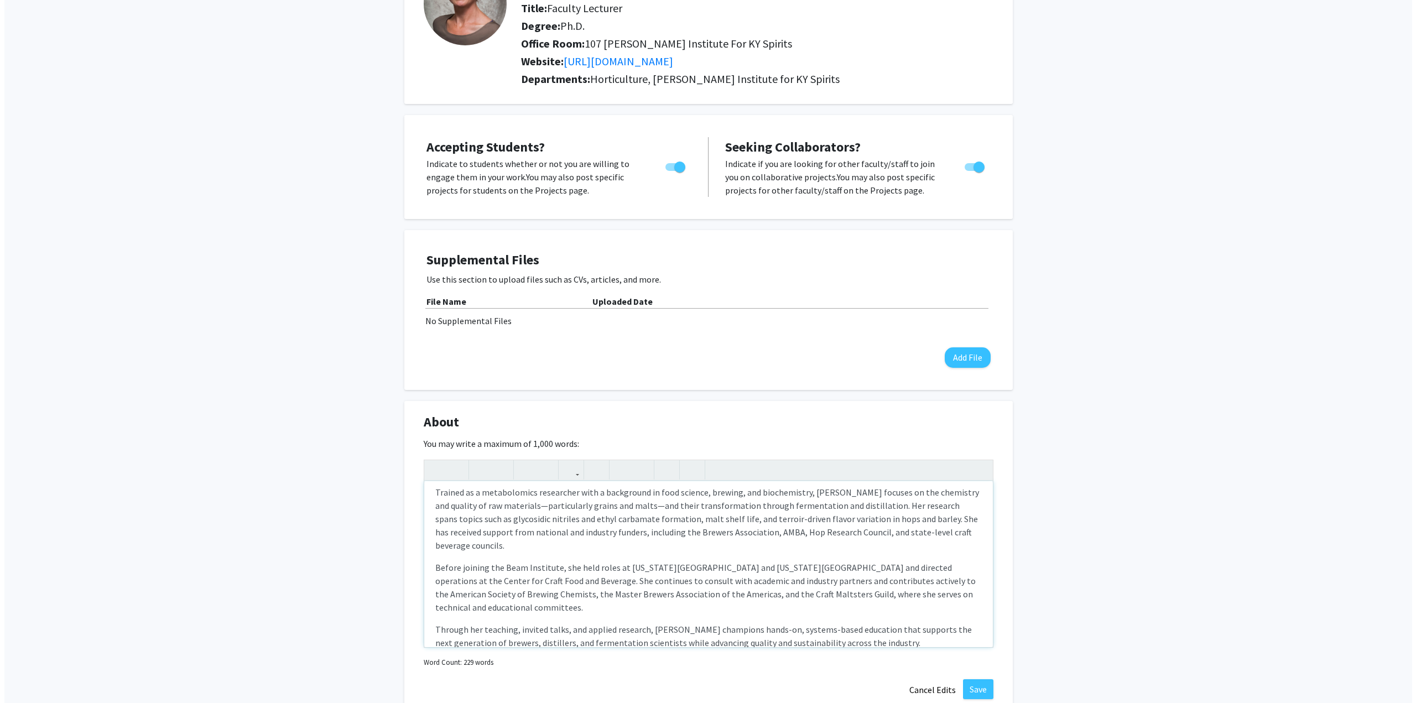
scroll to position [86, 0]
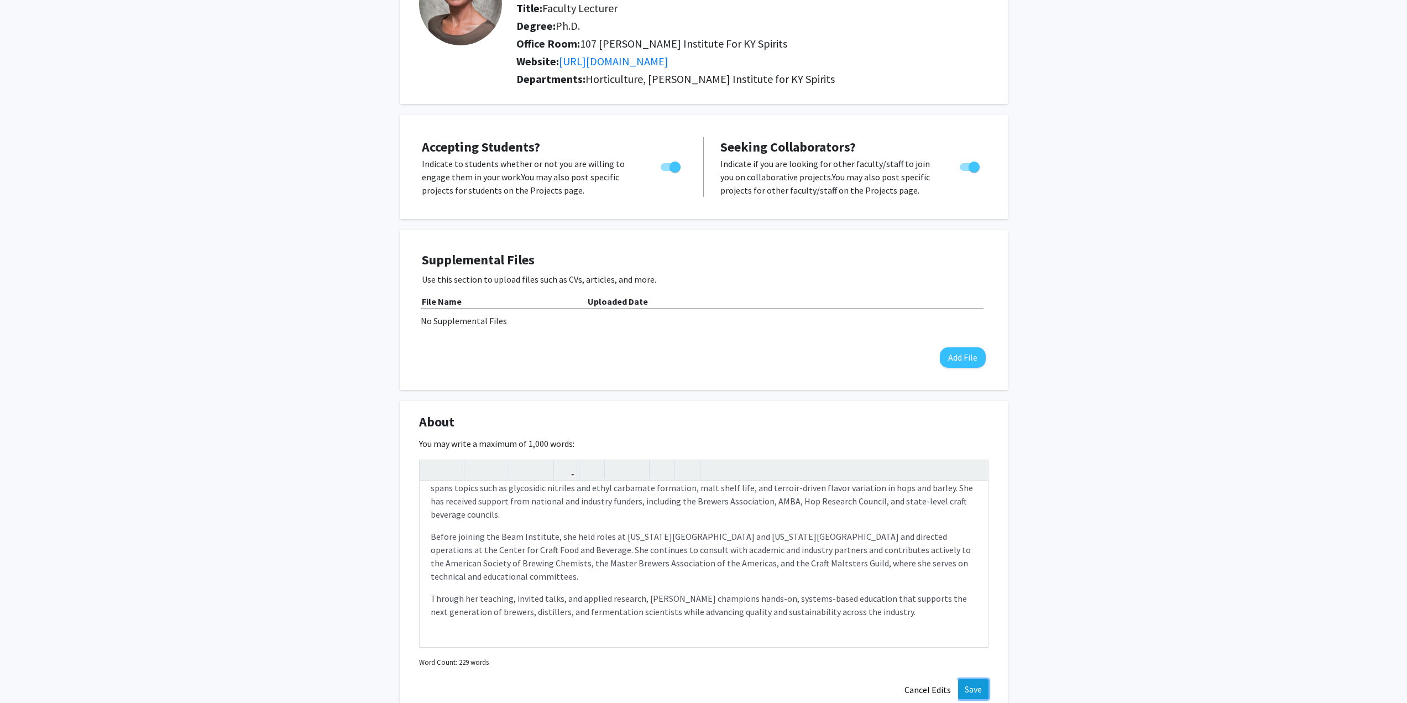
click at [977, 683] on button "Save" at bounding box center [973, 689] width 30 height 20
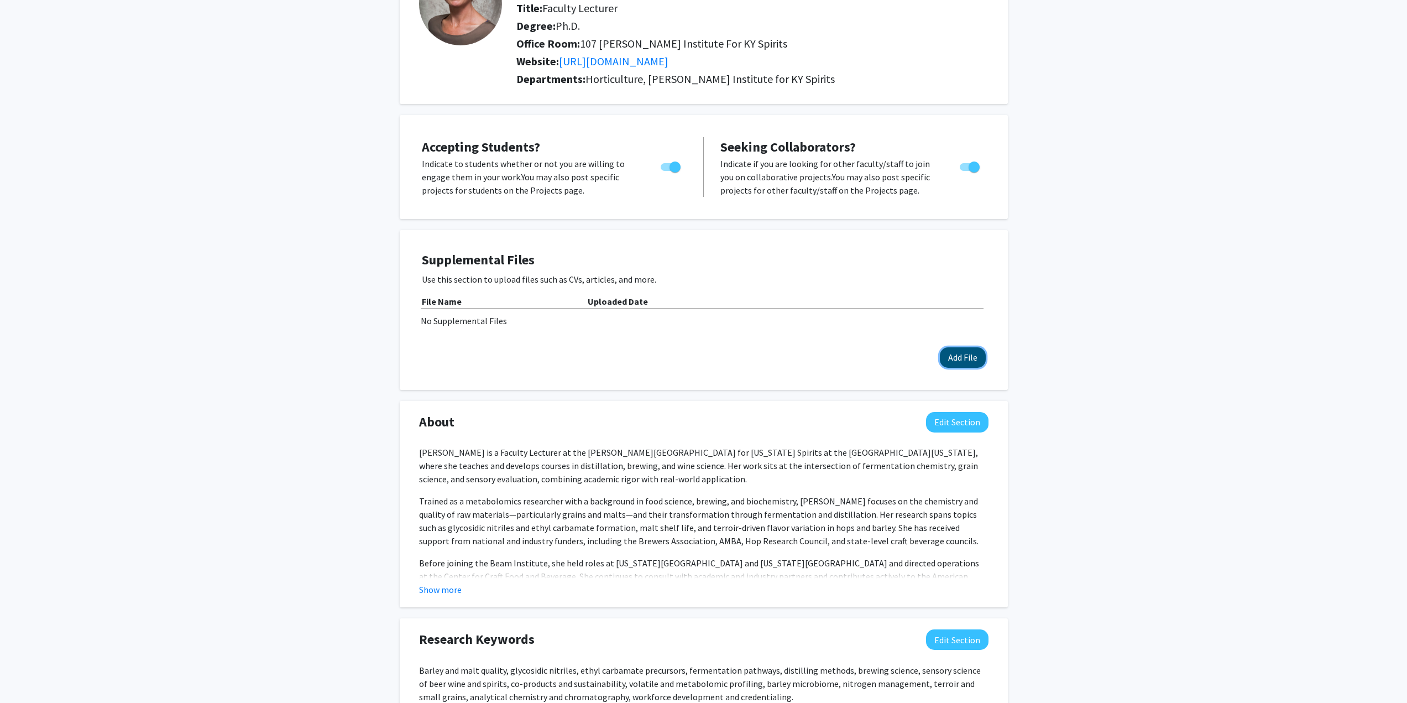
click at [960, 362] on button "Add File" at bounding box center [963, 357] width 46 height 20
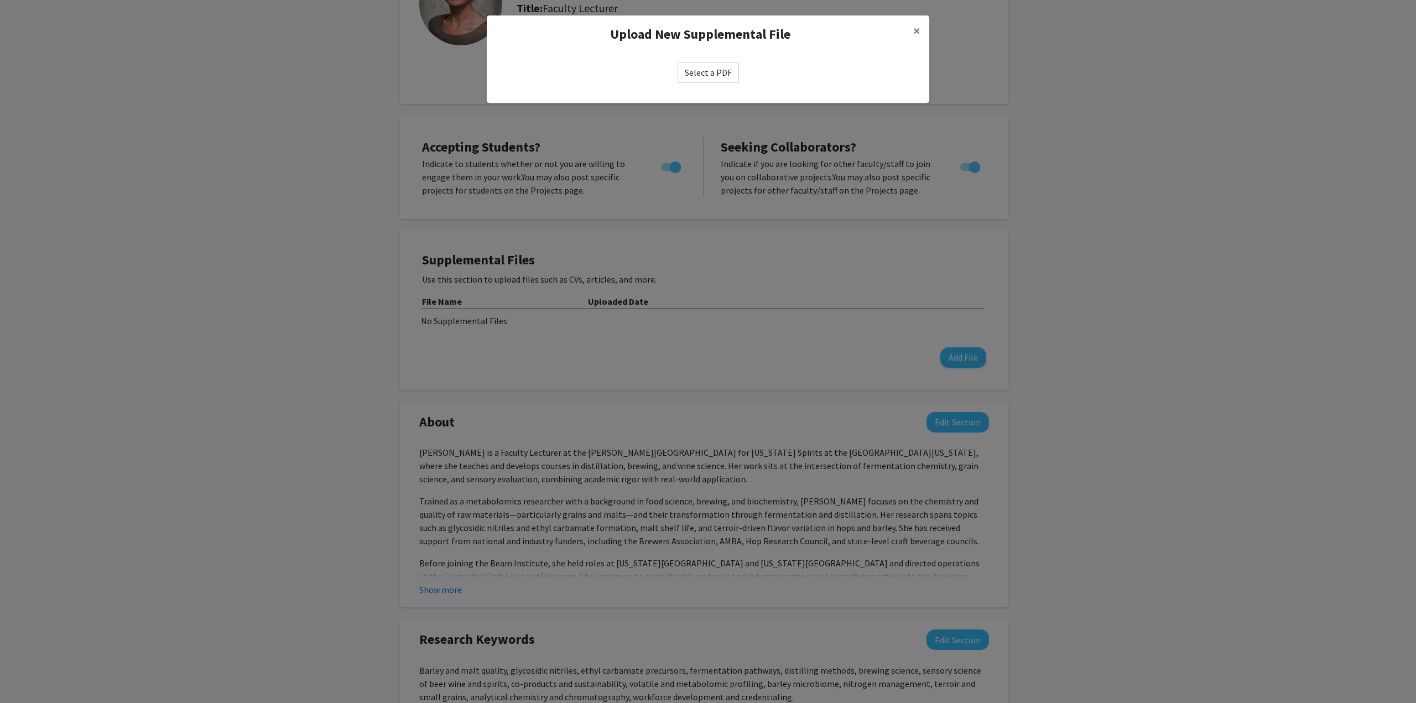
click at [710, 75] on label "Select a PDF" at bounding box center [707, 72] width 61 height 21
click at [0, 0] on input "Select a PDF" at bounding box center [0, 0] width 0 height 0
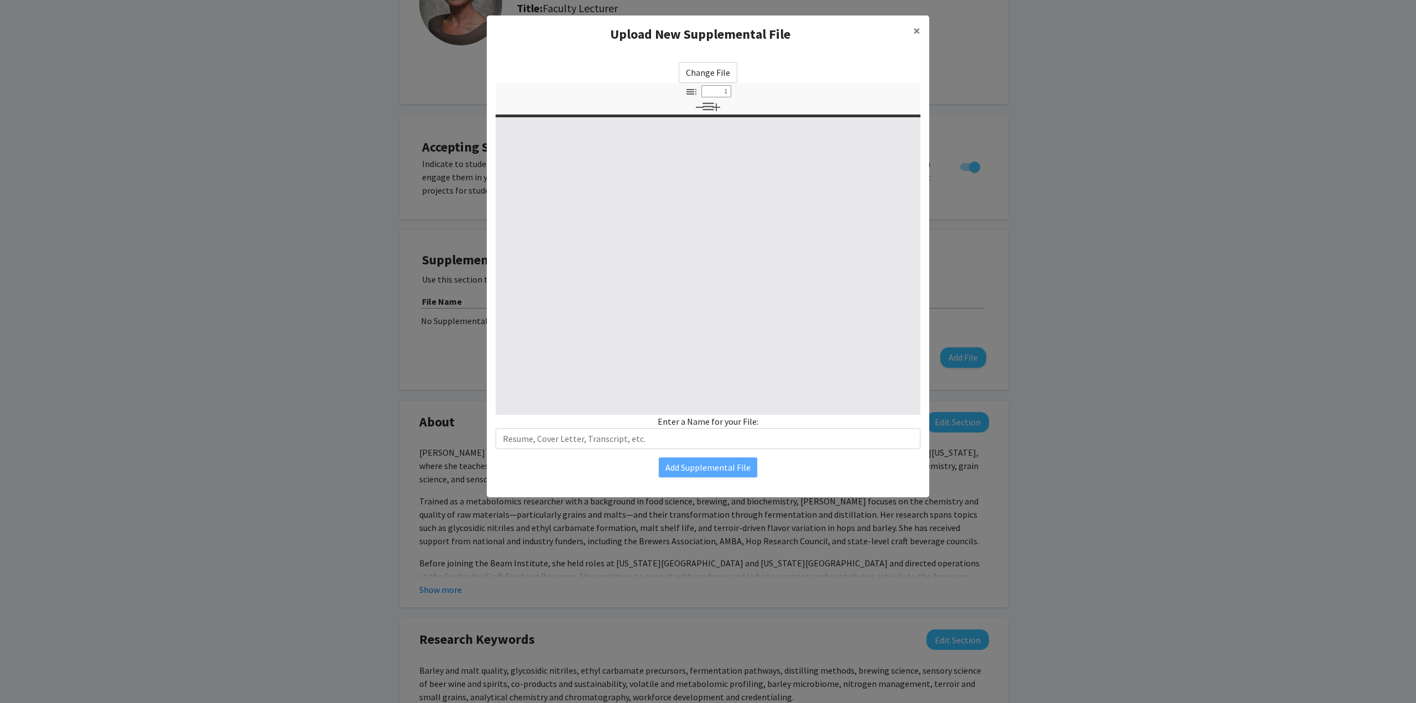
select select "custom"
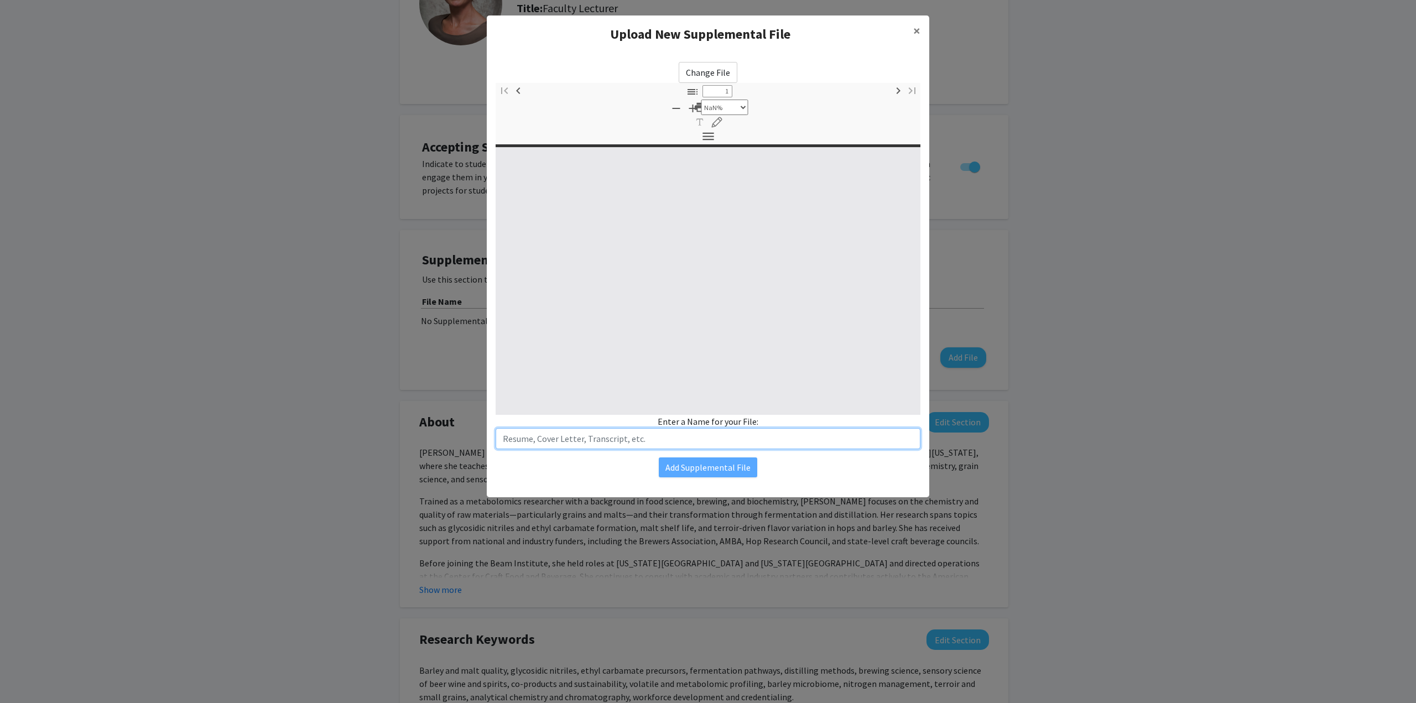
click at [539, 444] on input "text" at bounding box center [708, 438] width 425 height 21
type input "0"
select select "custom"
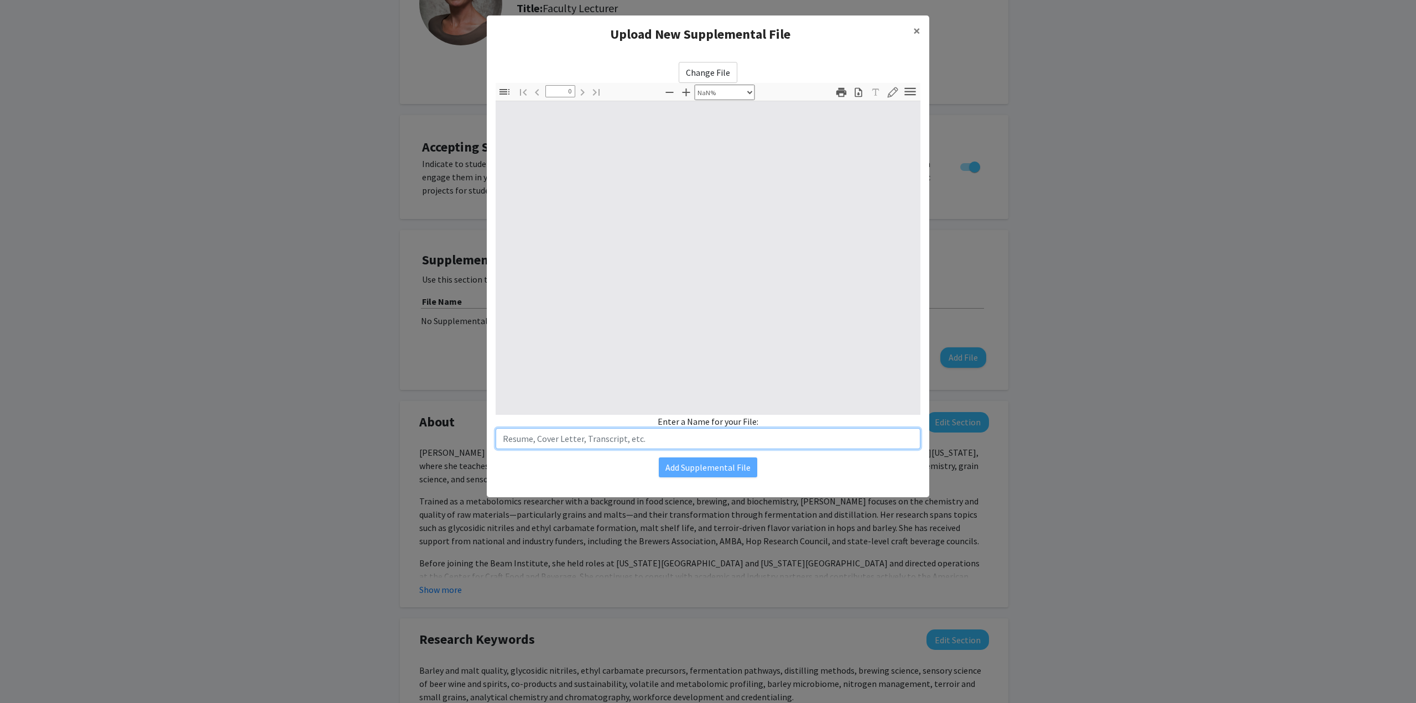
type input "1"
select select "auto"
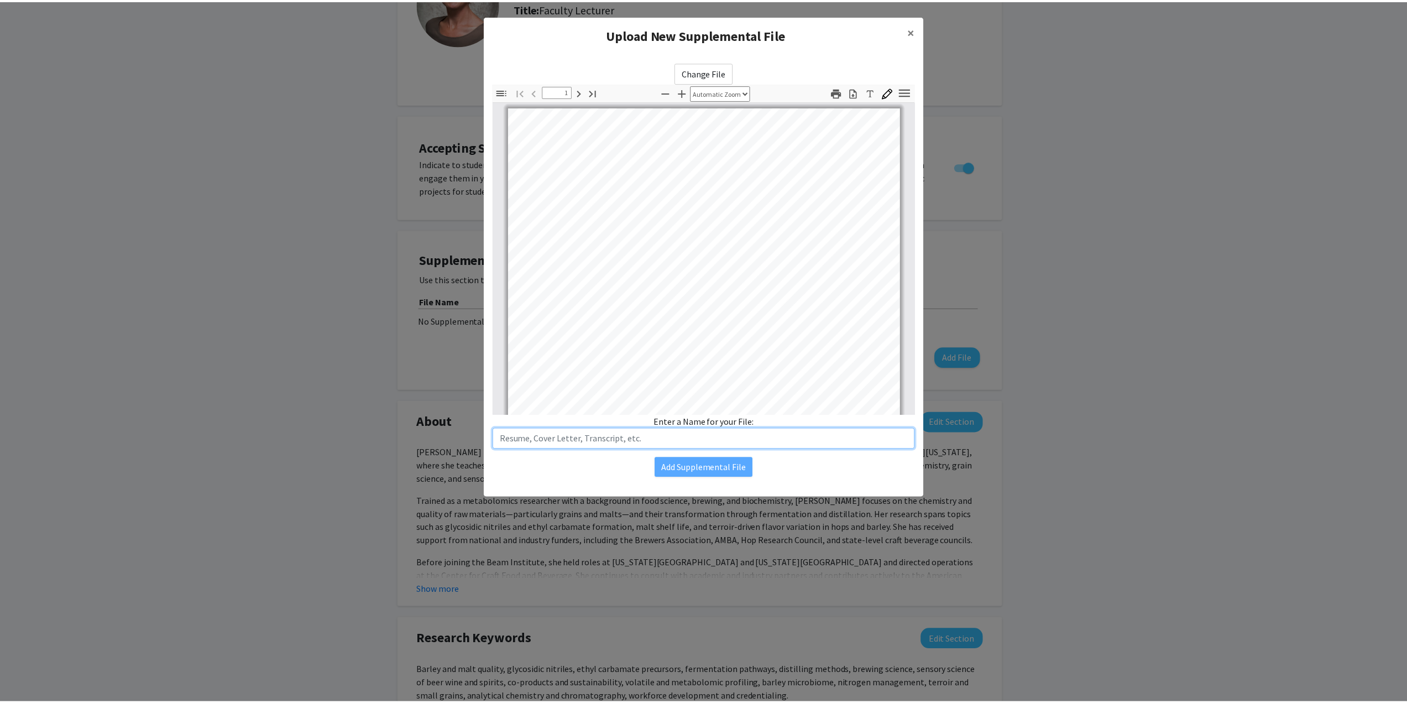
scroll to position [1, 0]
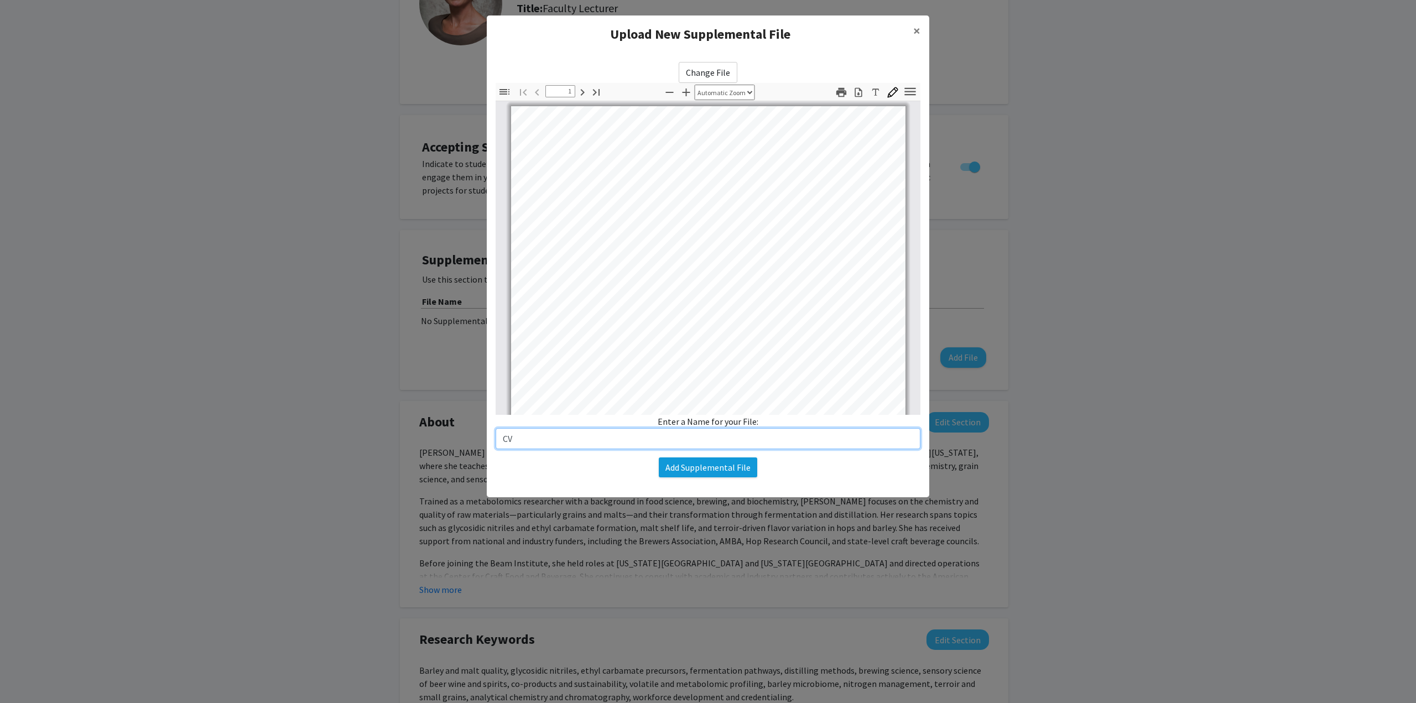
type input "CV"
click at [719, 468] on button "Add Supplemental File" at bounding box center [708, 467] width 98 height 20
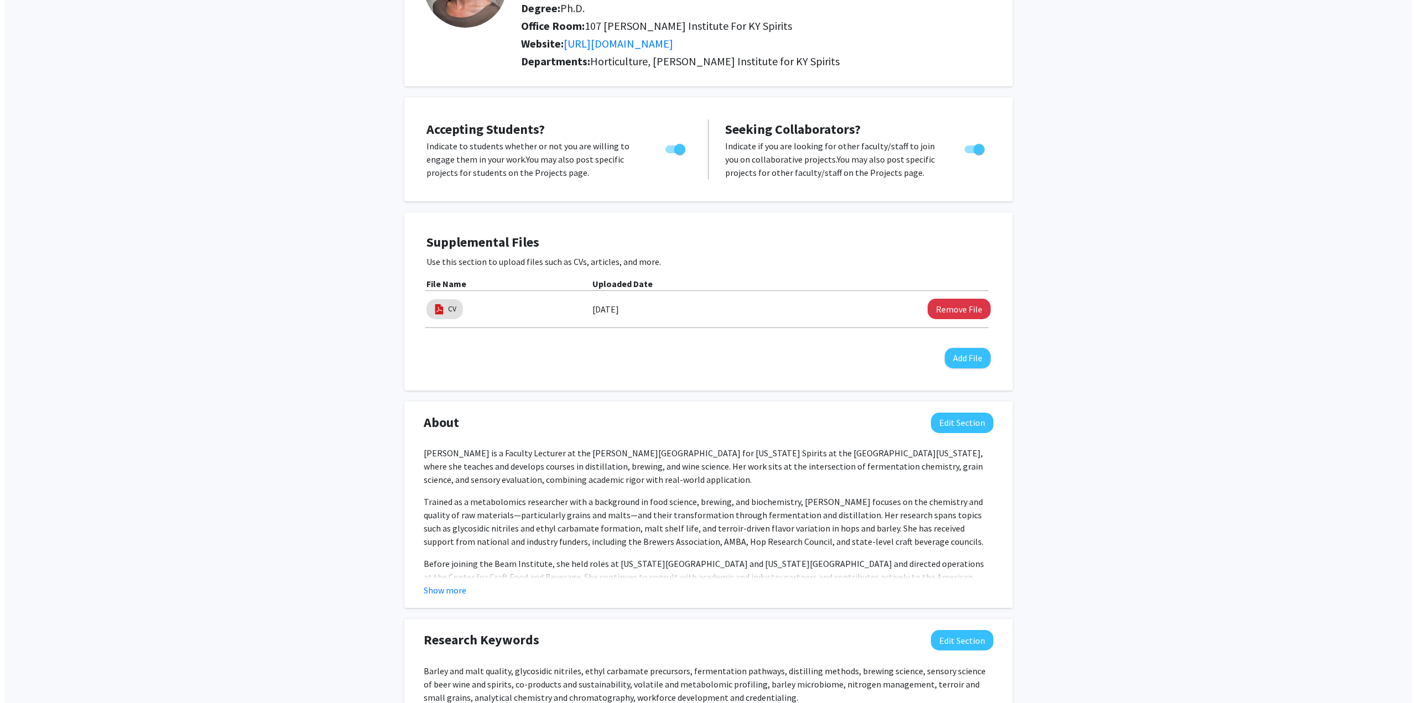
scroll to position [0, 0]
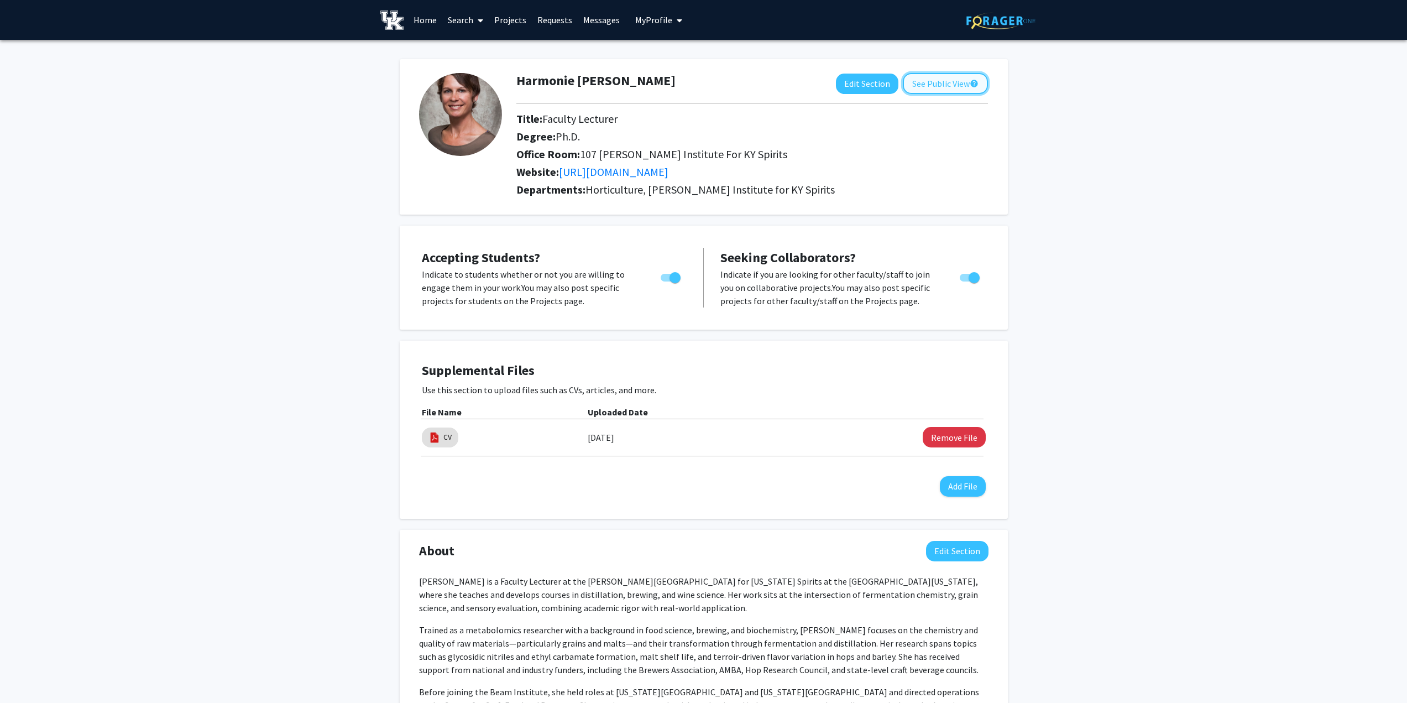
click at [932, 89] on button "See Public View help" at bounding box center [945, 83] width 85 height 21
